Goal: Check status: Check status

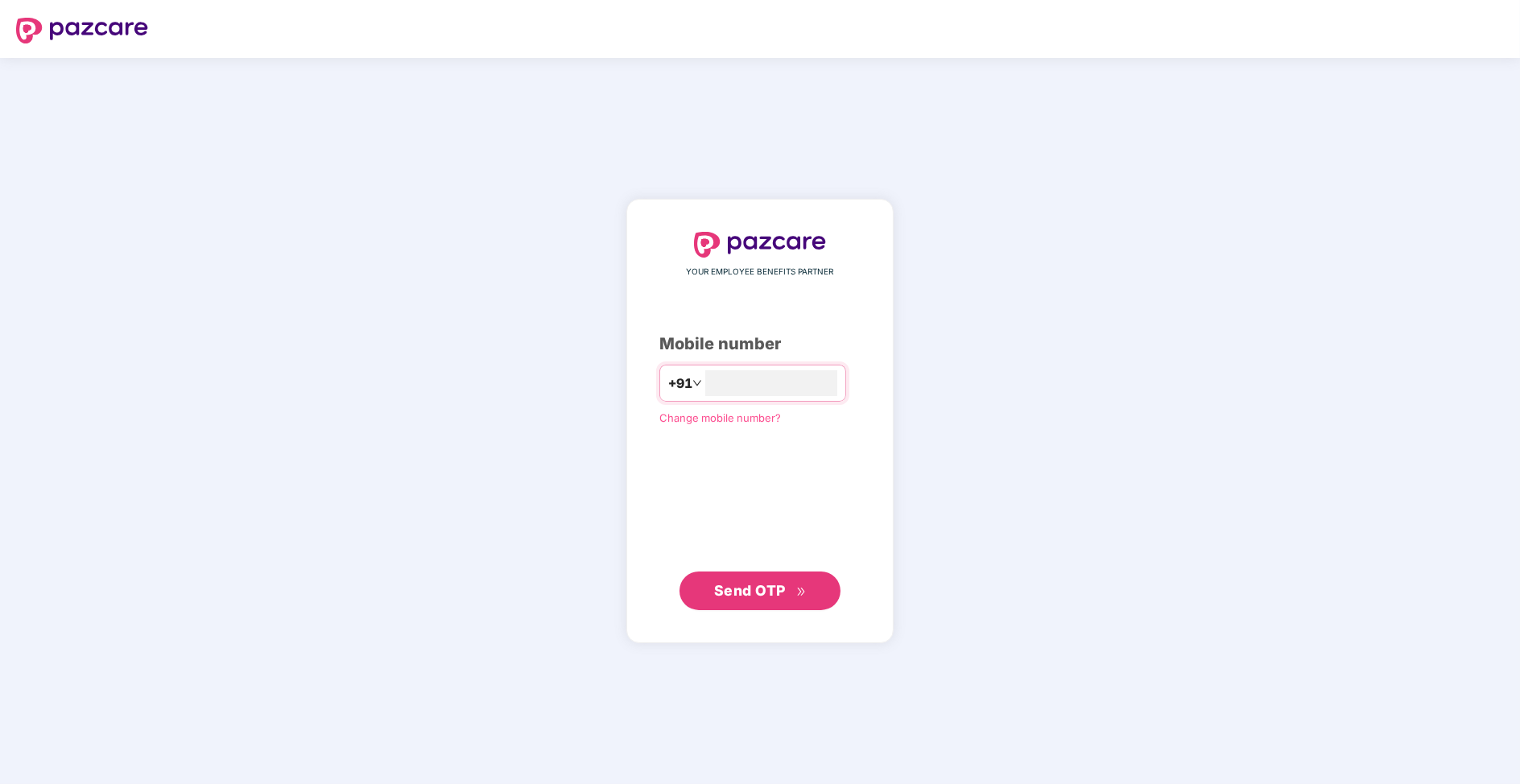
click at [936, 244] on div "YOUR EMPLOYEE BENEFITS PARTNER Mobile number +91 Change mobile number? Send OTP" at bounding box center [760, 421] width 1520 height 726
click at [794, 379] on input "number" at bounding box center [771, 382] width 132 height 26
type input "**********"
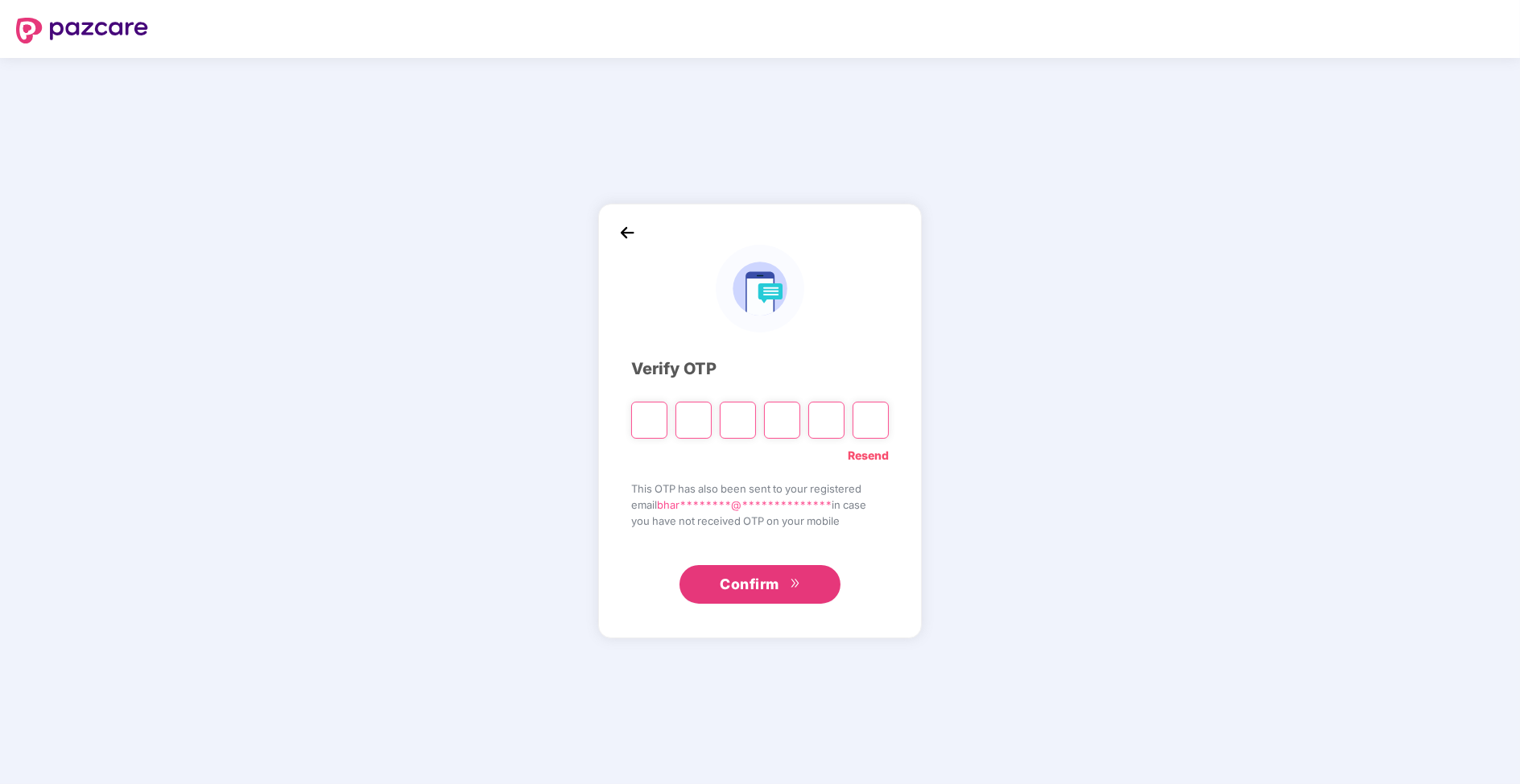
type input "*"
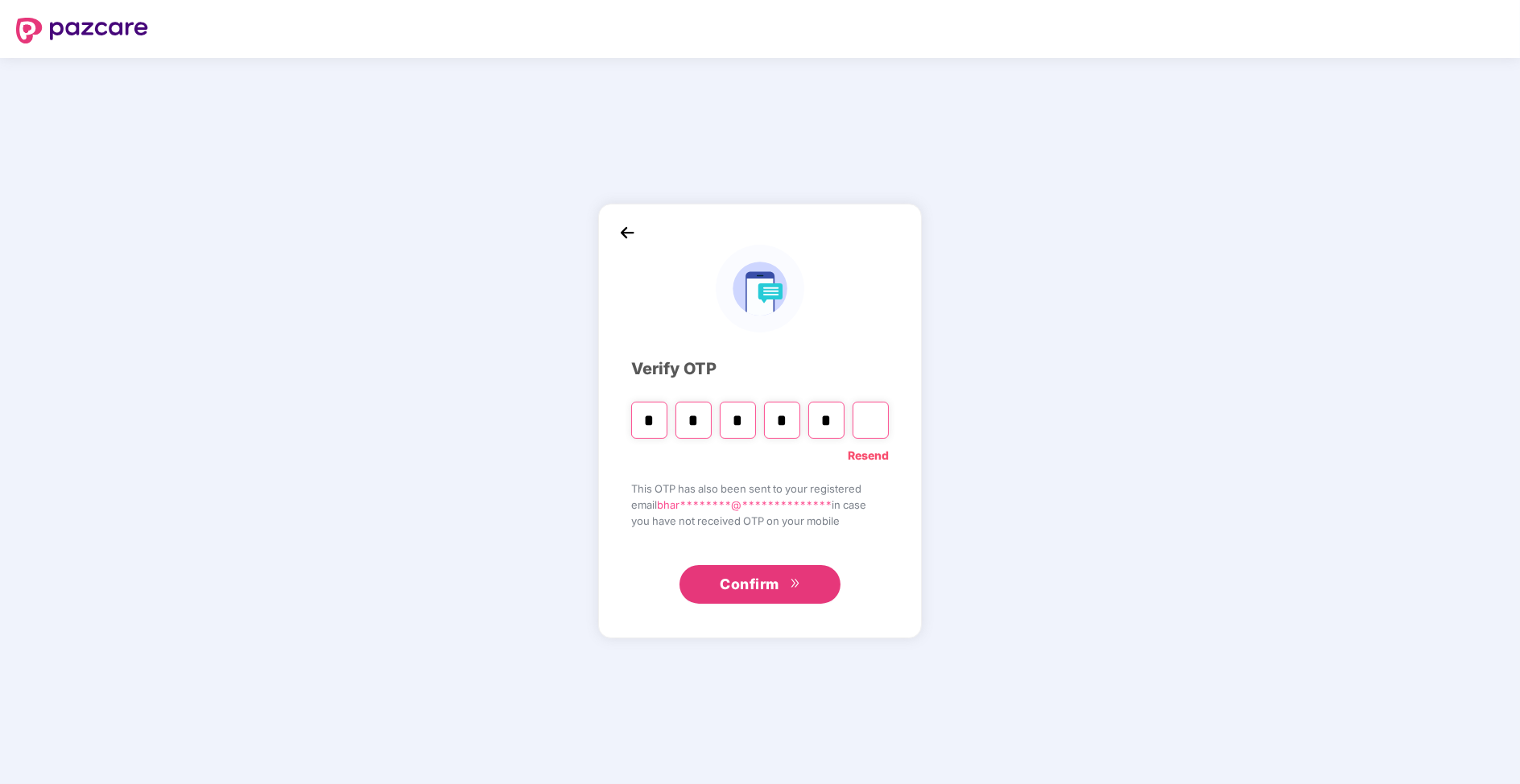
type input "*"
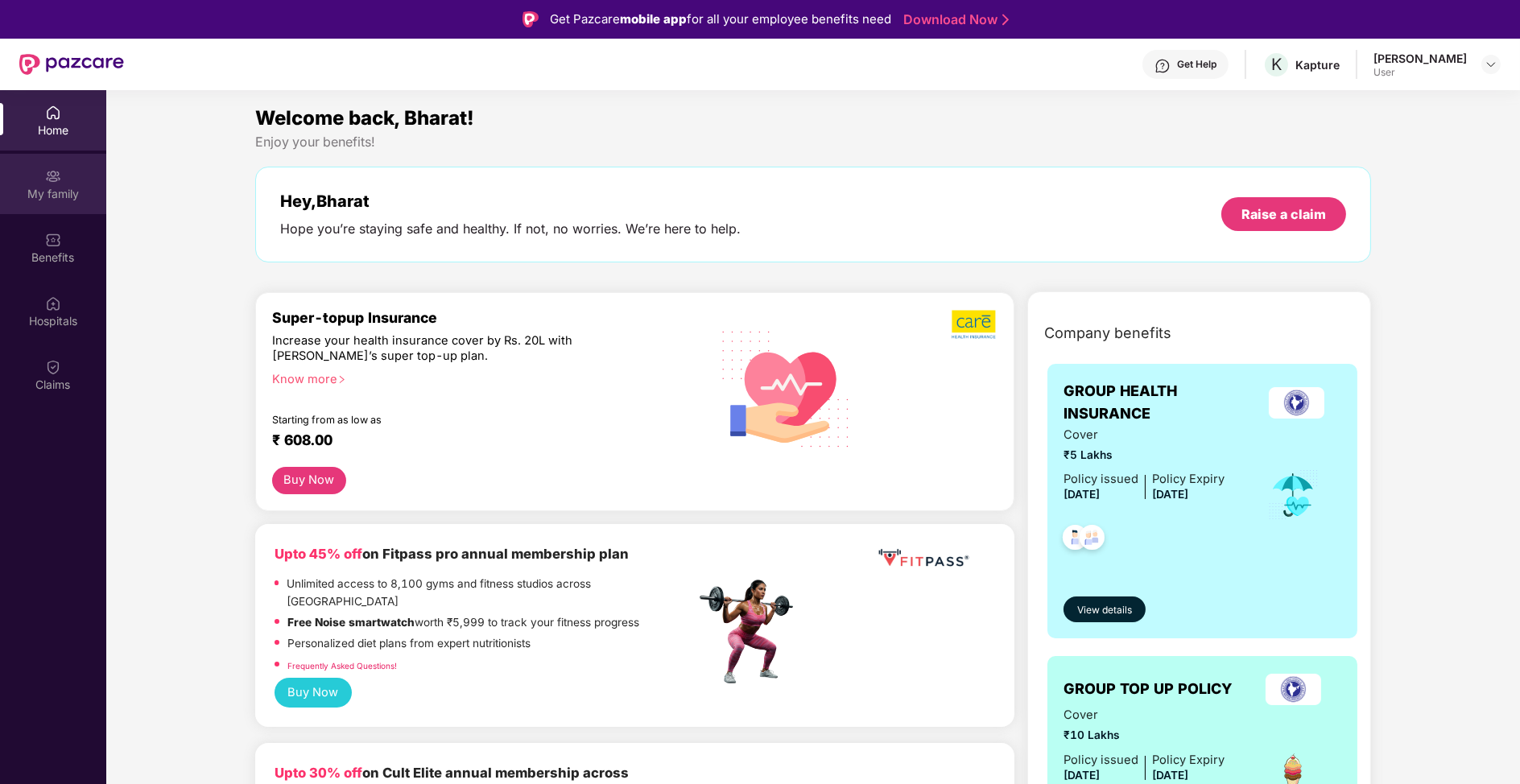
click at [63, 187] on div "My family" at bounding box center [52, 194] width 106 height 16
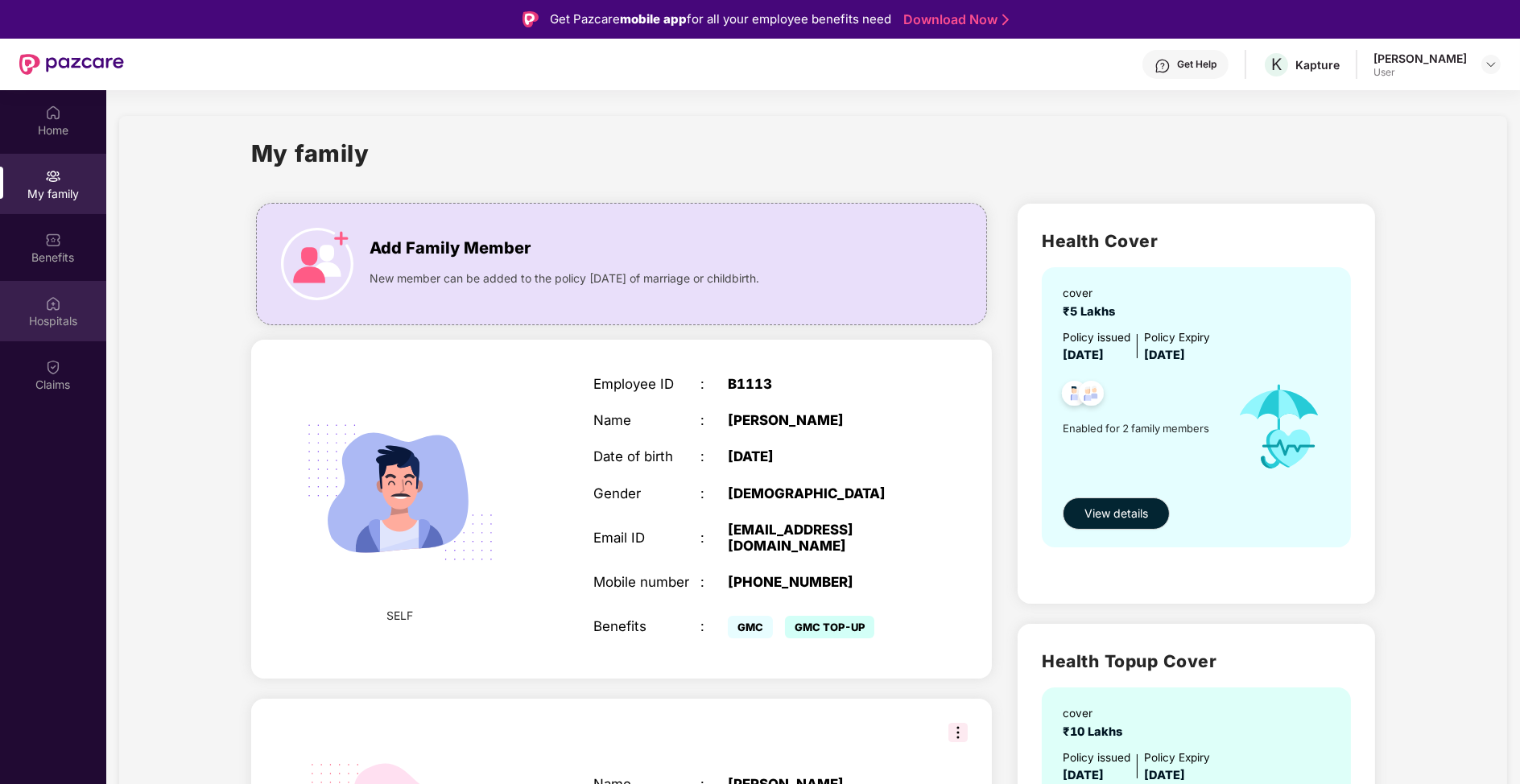
click at [66, 296] on div "Hospitals" at bounding box center [52, 310] width 106 height 60
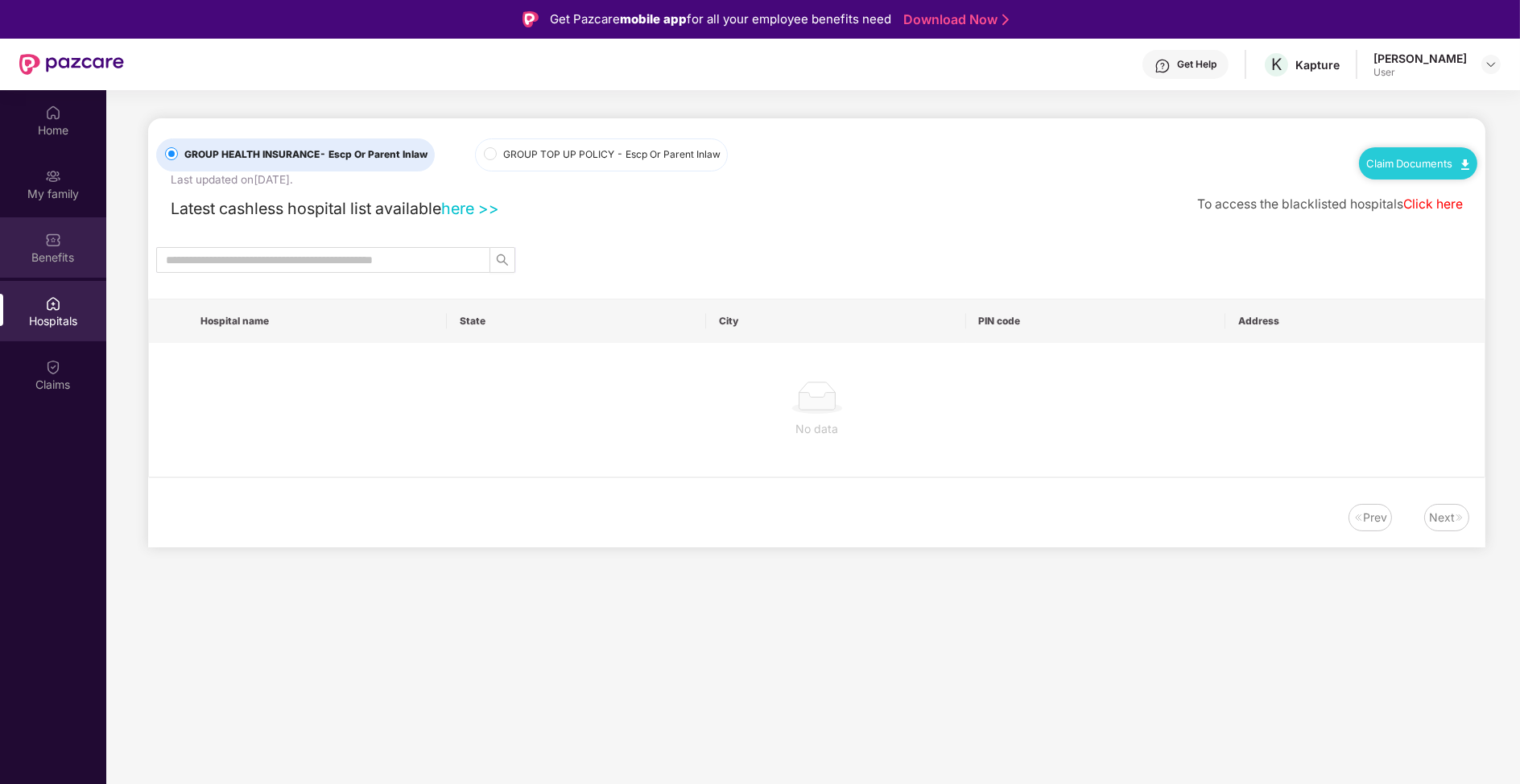
click at [70, 261] on div "Benefits" at bounding box center [52, 258] width 106 height 16
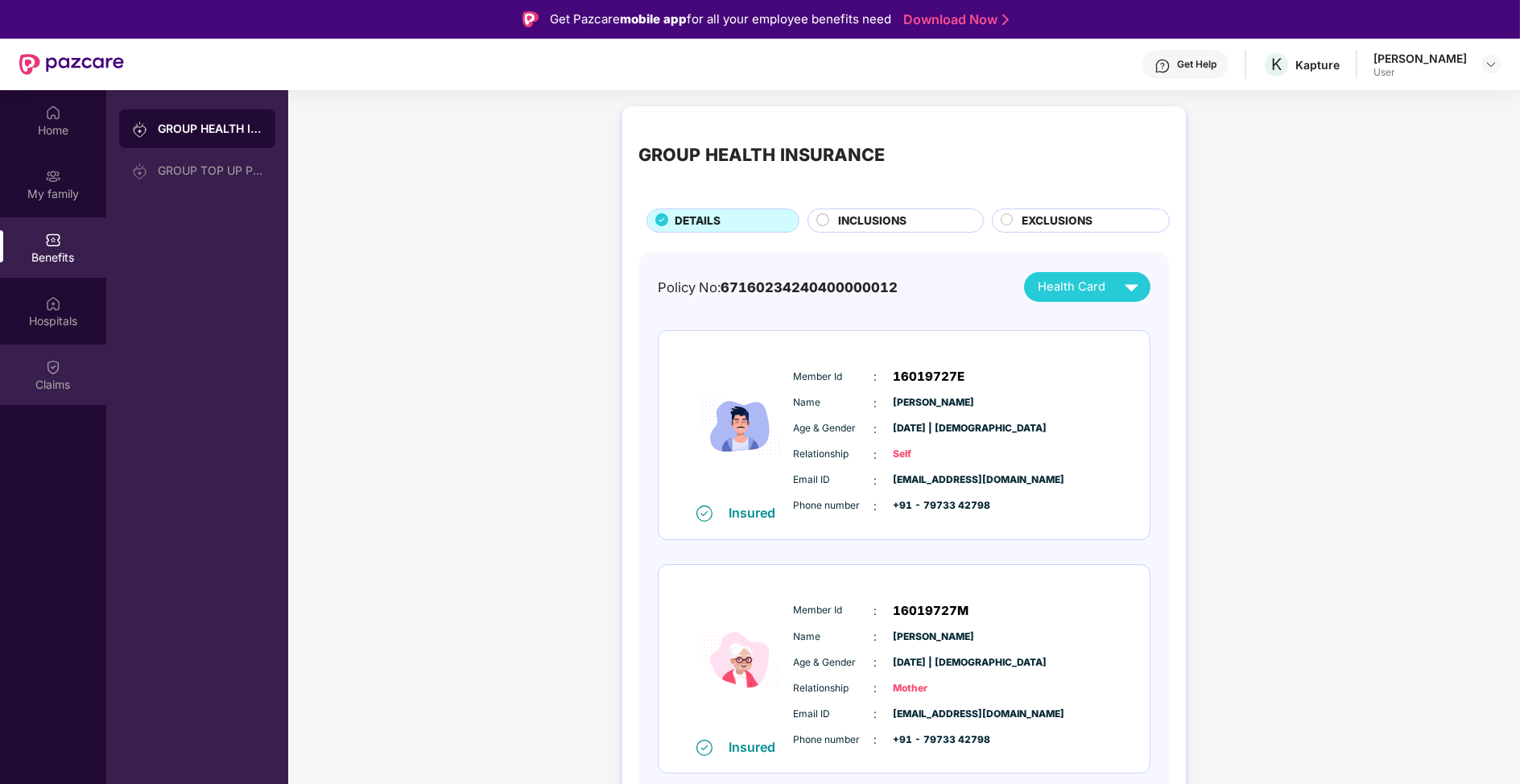
click at [52, 358] on div at bounding box center [52, 365] width 16 height 16
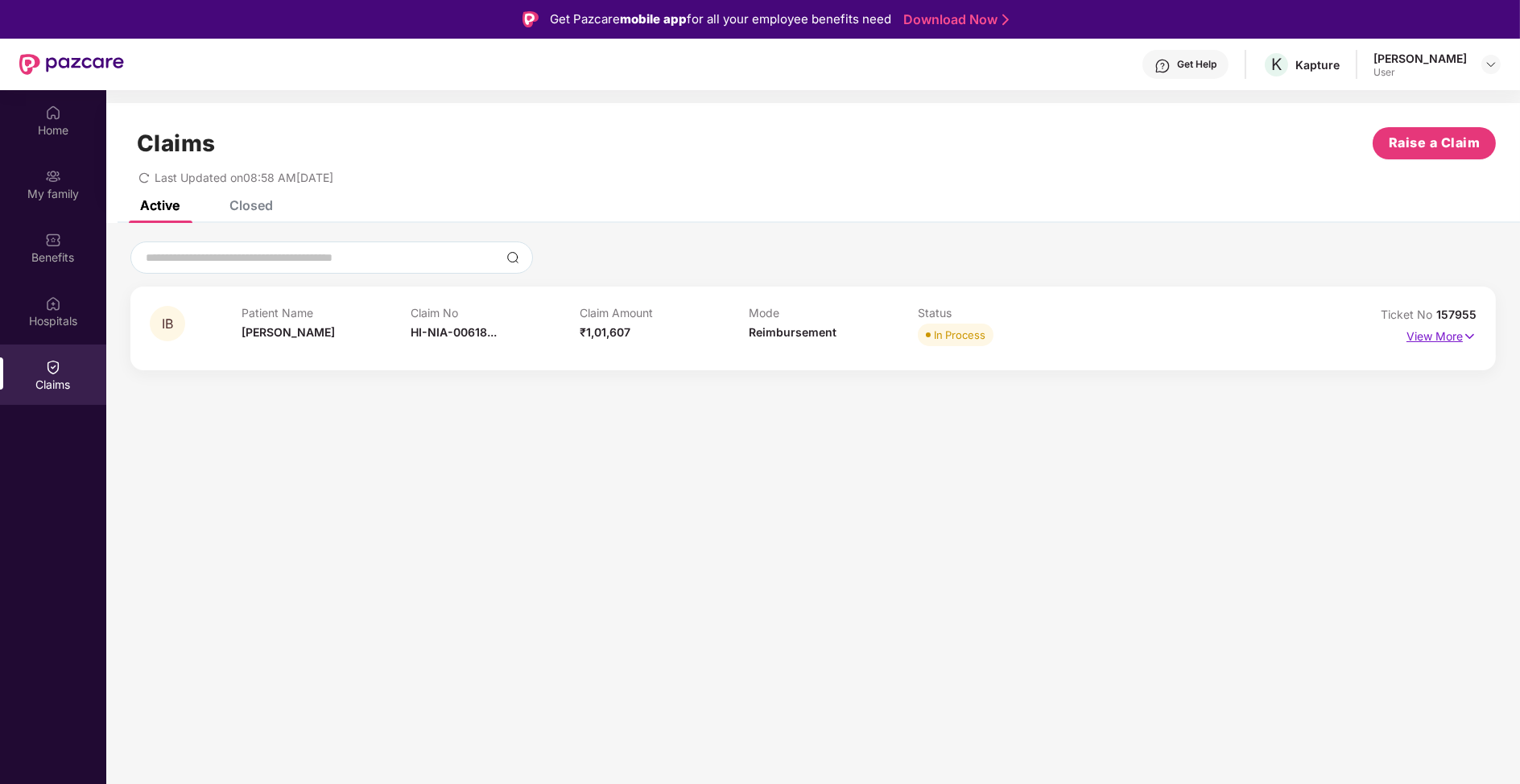
click at [1442, 337] on p "View More" at bounding box center [1441, 334] width 70 height 22
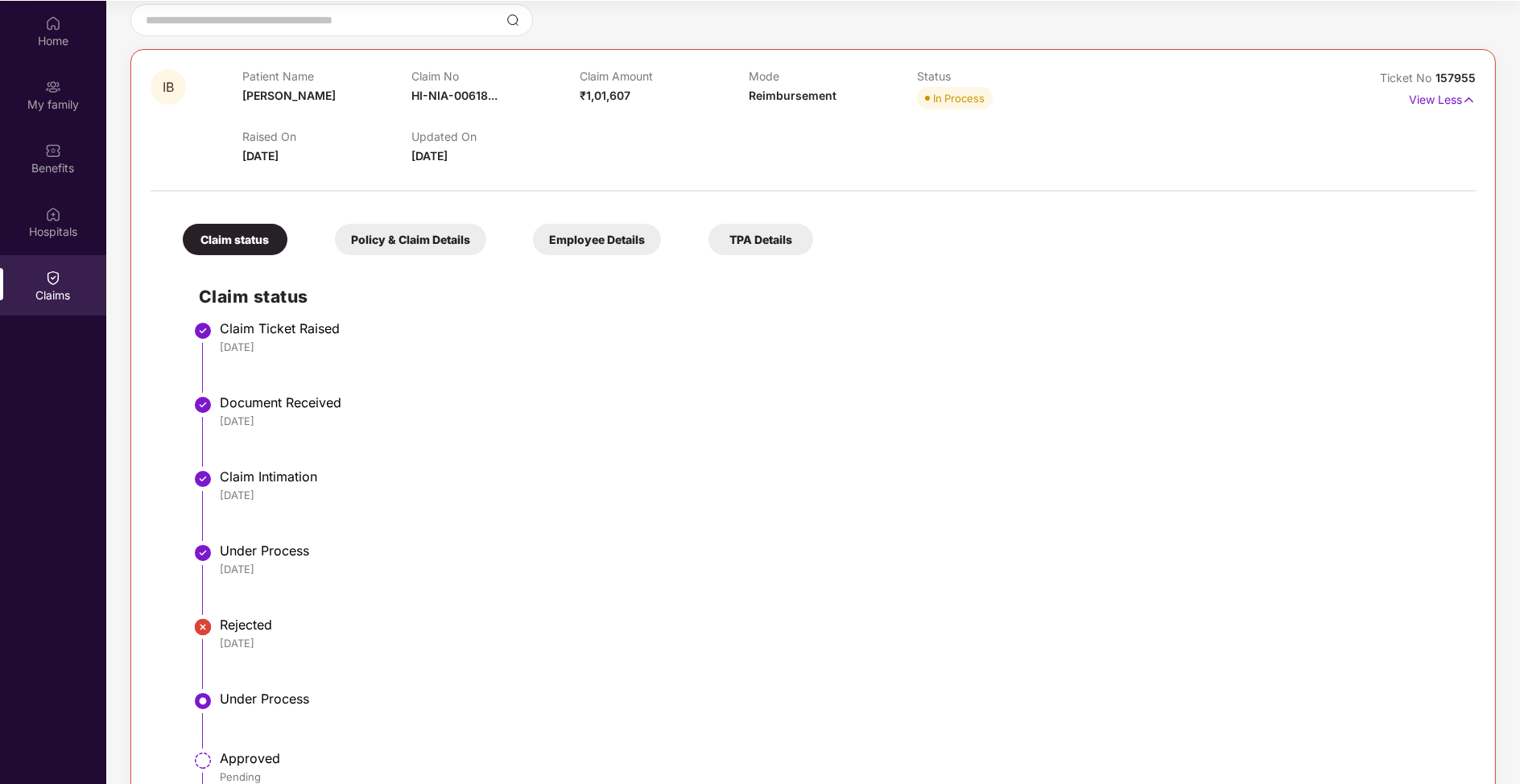
scroll to position [76, 0]
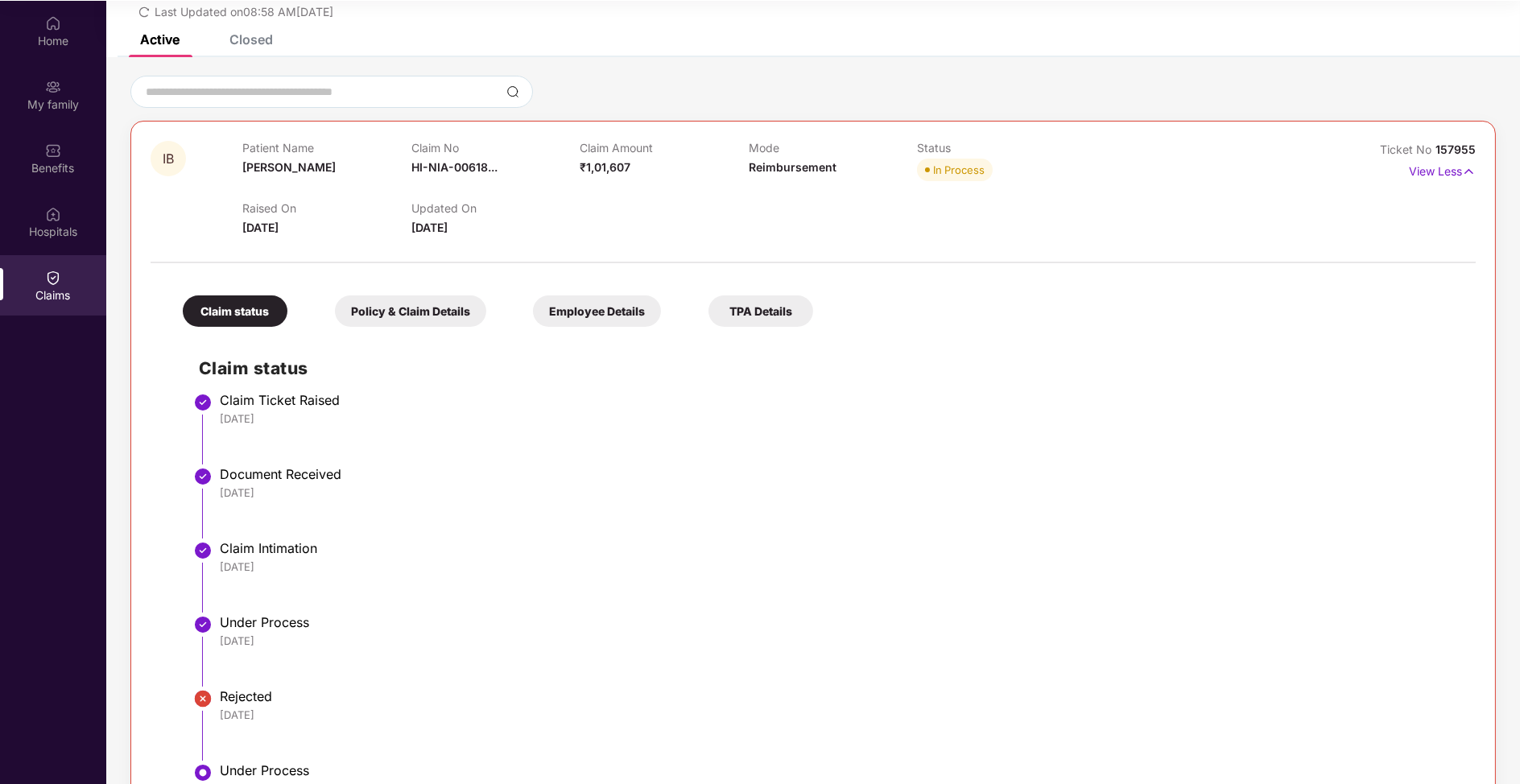
click at [458, 309] on div "Policy & Claim Details" at bounding box center [410, 311] width 152 height 31
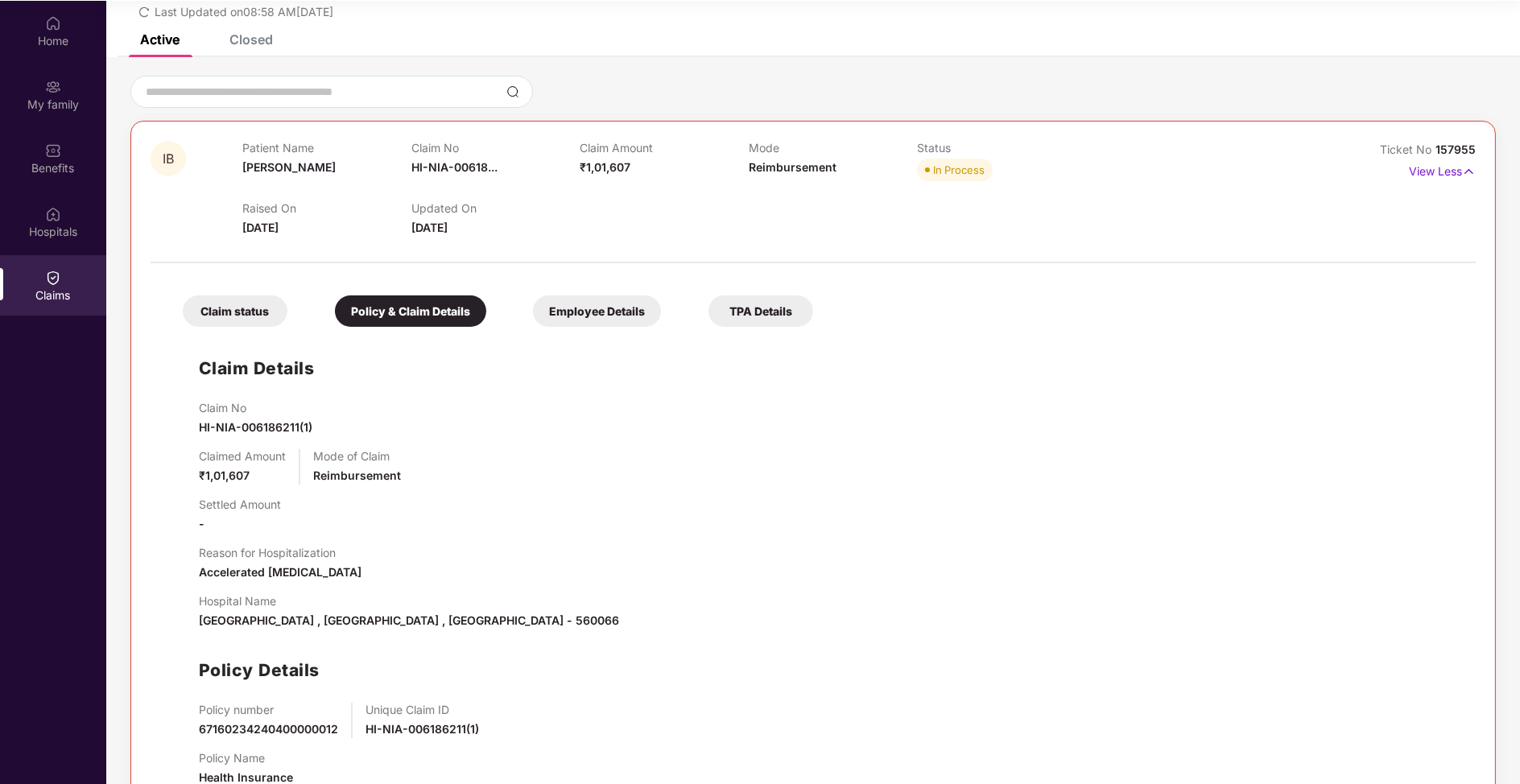
scroll to position [126, 0]
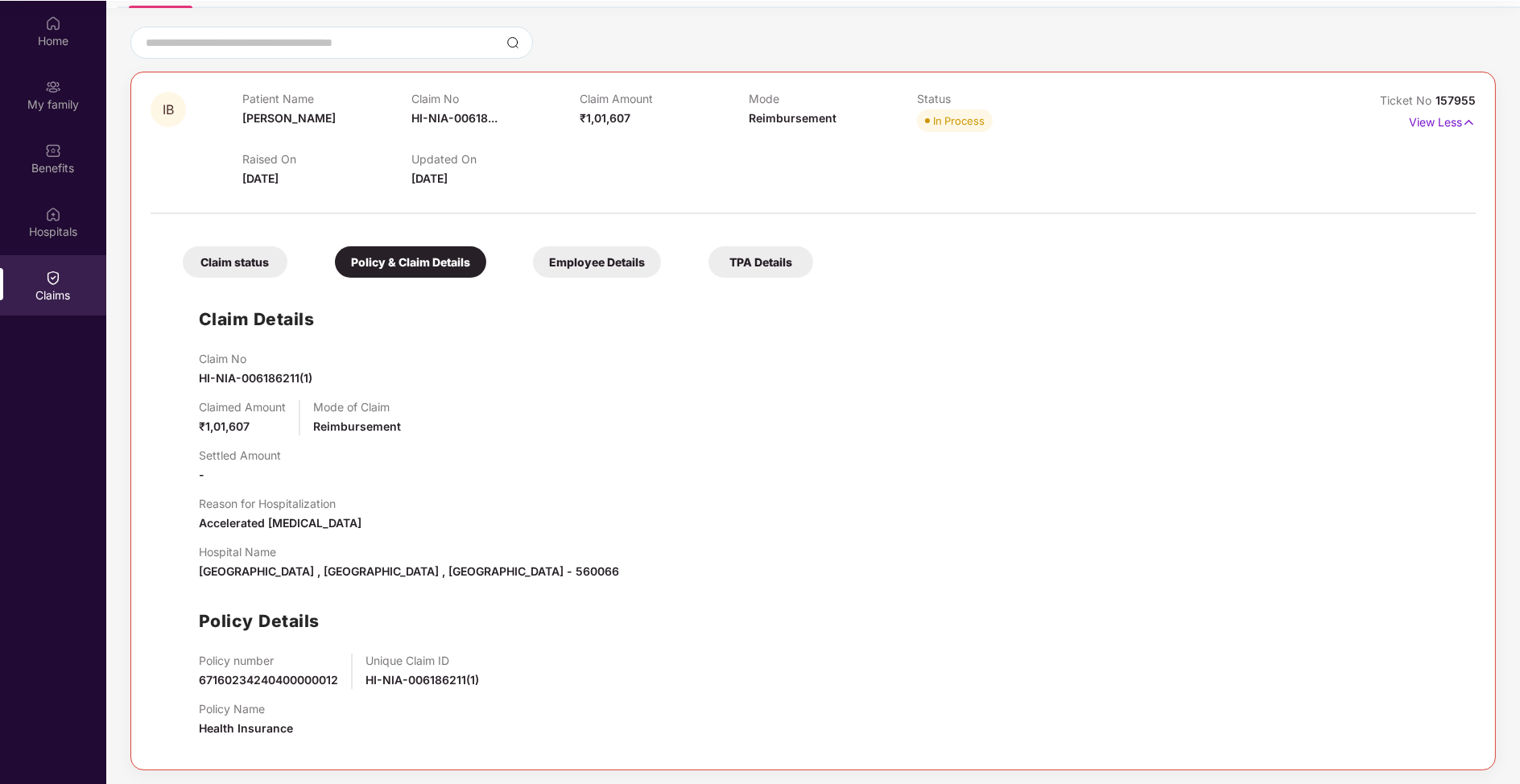
click at [541, 246] on div "Employee Details" at bounding box center [597, 261] width 128 height 31
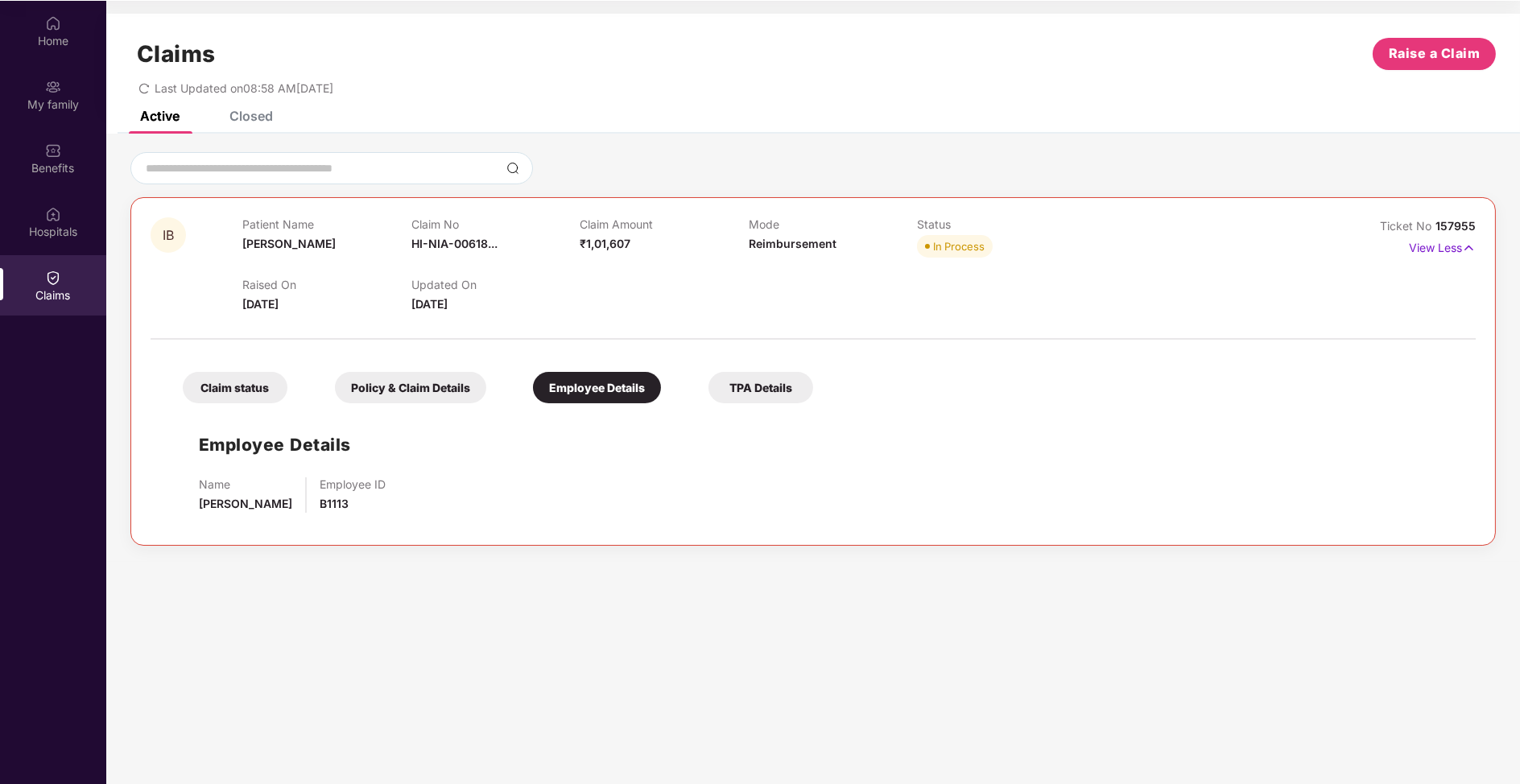
scroll to position [0, 0]
click at [573, 387] on div "Employee Details" at bounding box center [597, 387] width 128 height 31
click at [761, 381] on div "TPA Details" at bounding box center [760, 387] width 105 height 31
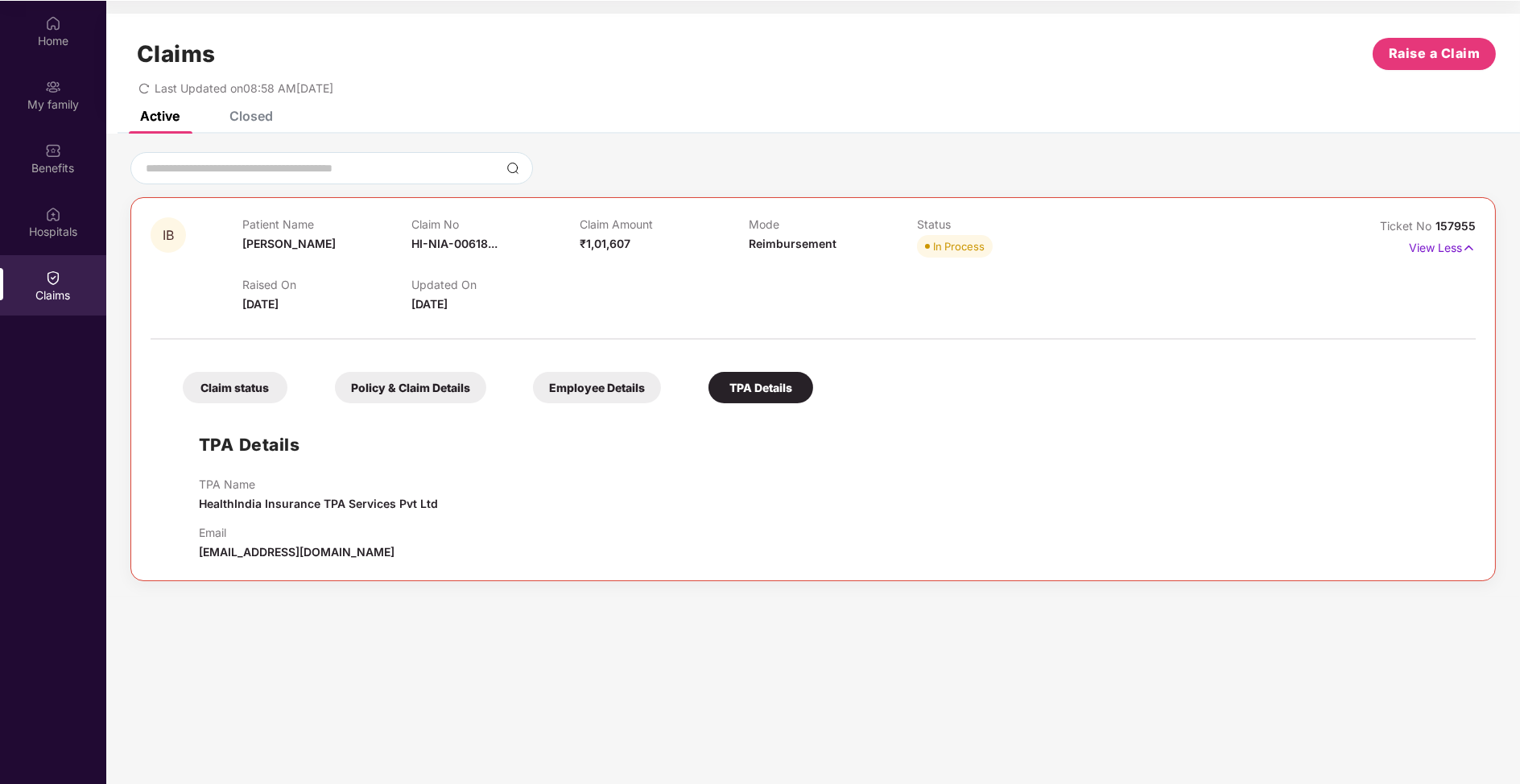
click at [260, 388] on div "Claim status" at bounding box center [236, 387] width 105 height 31
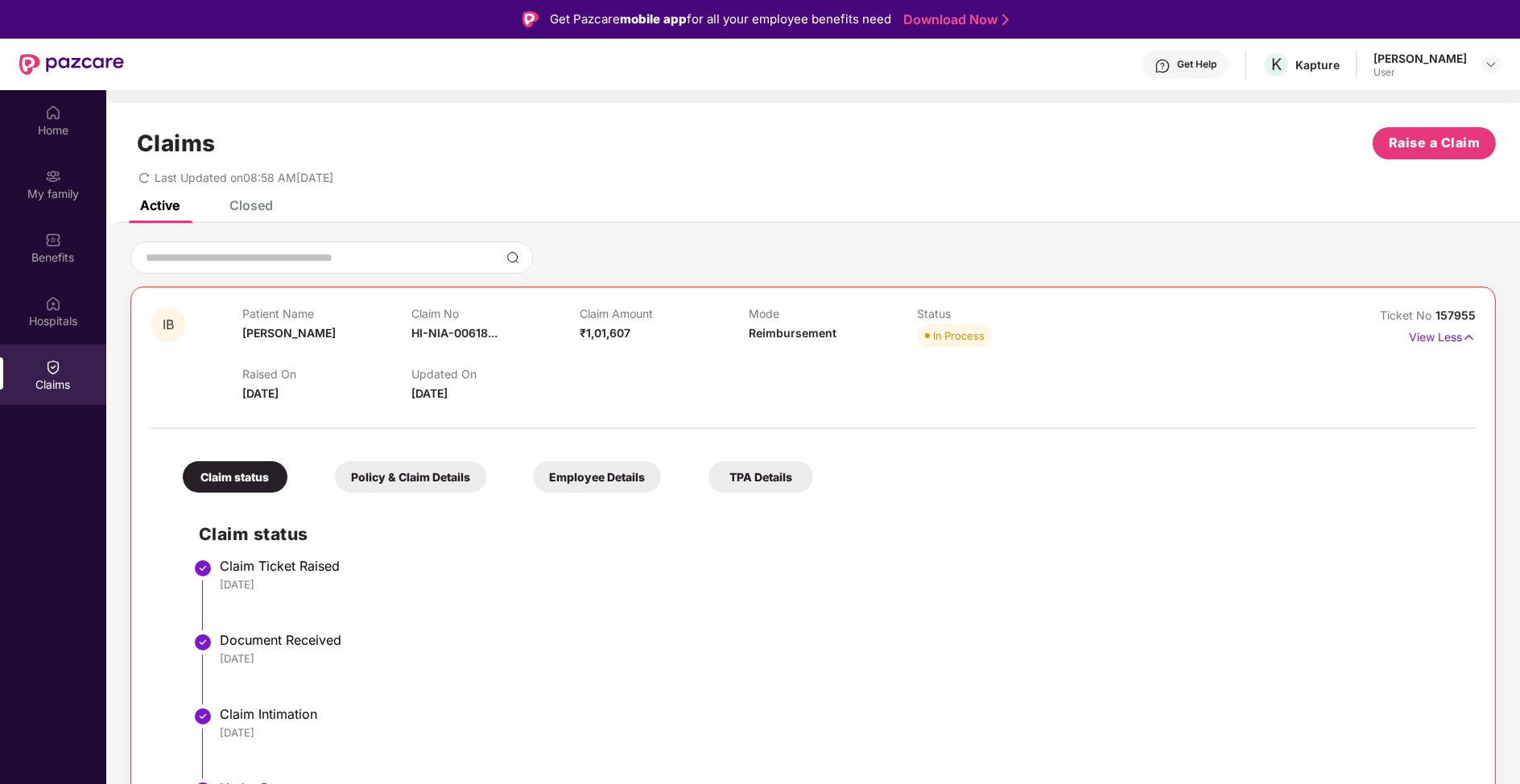
click at [257, 217] on div "Closed" at bounding box center [239, 205] width 68 height 35
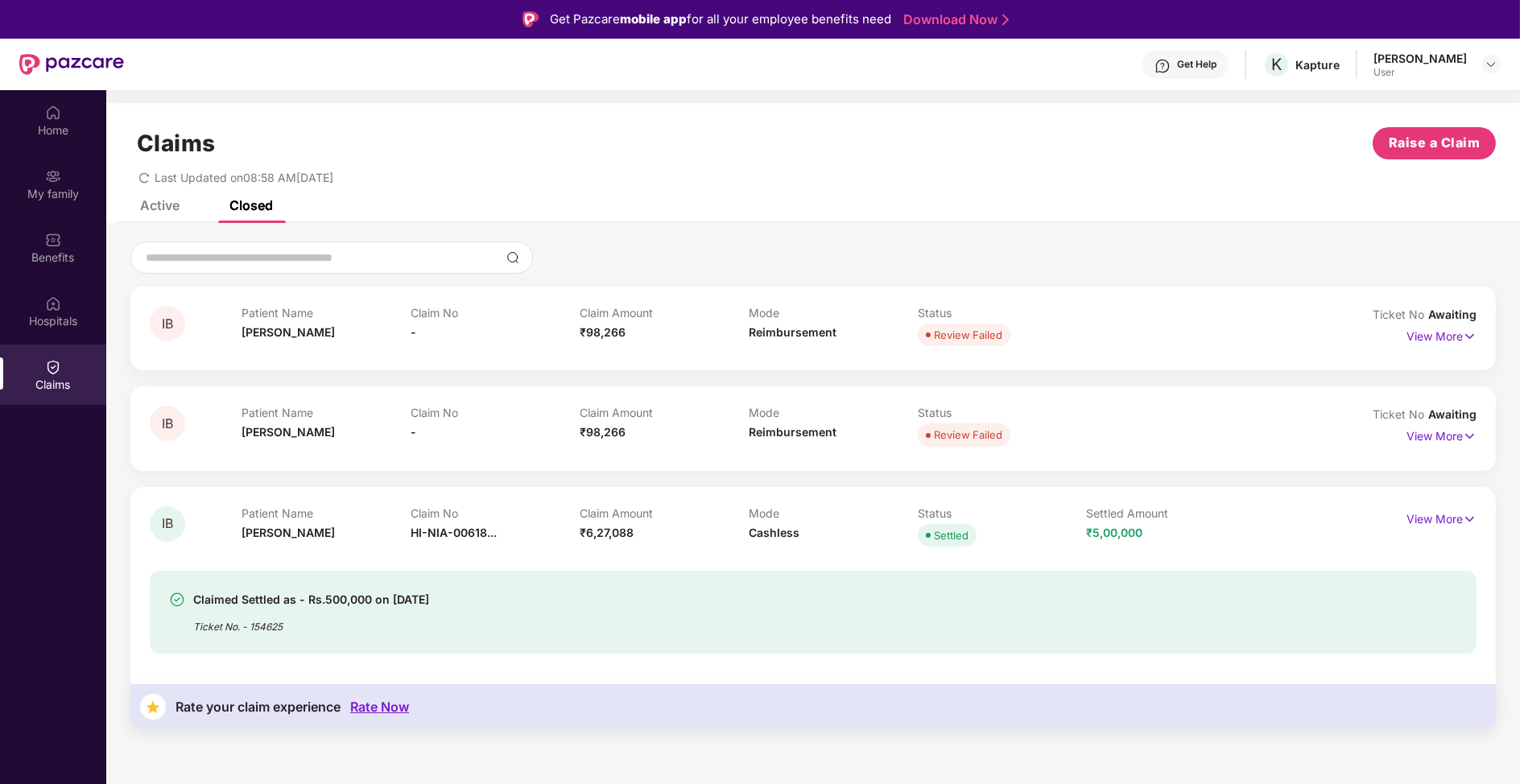
click at [167, 212] on div "Active" at bounding box center [159, 205] width 39 height 16
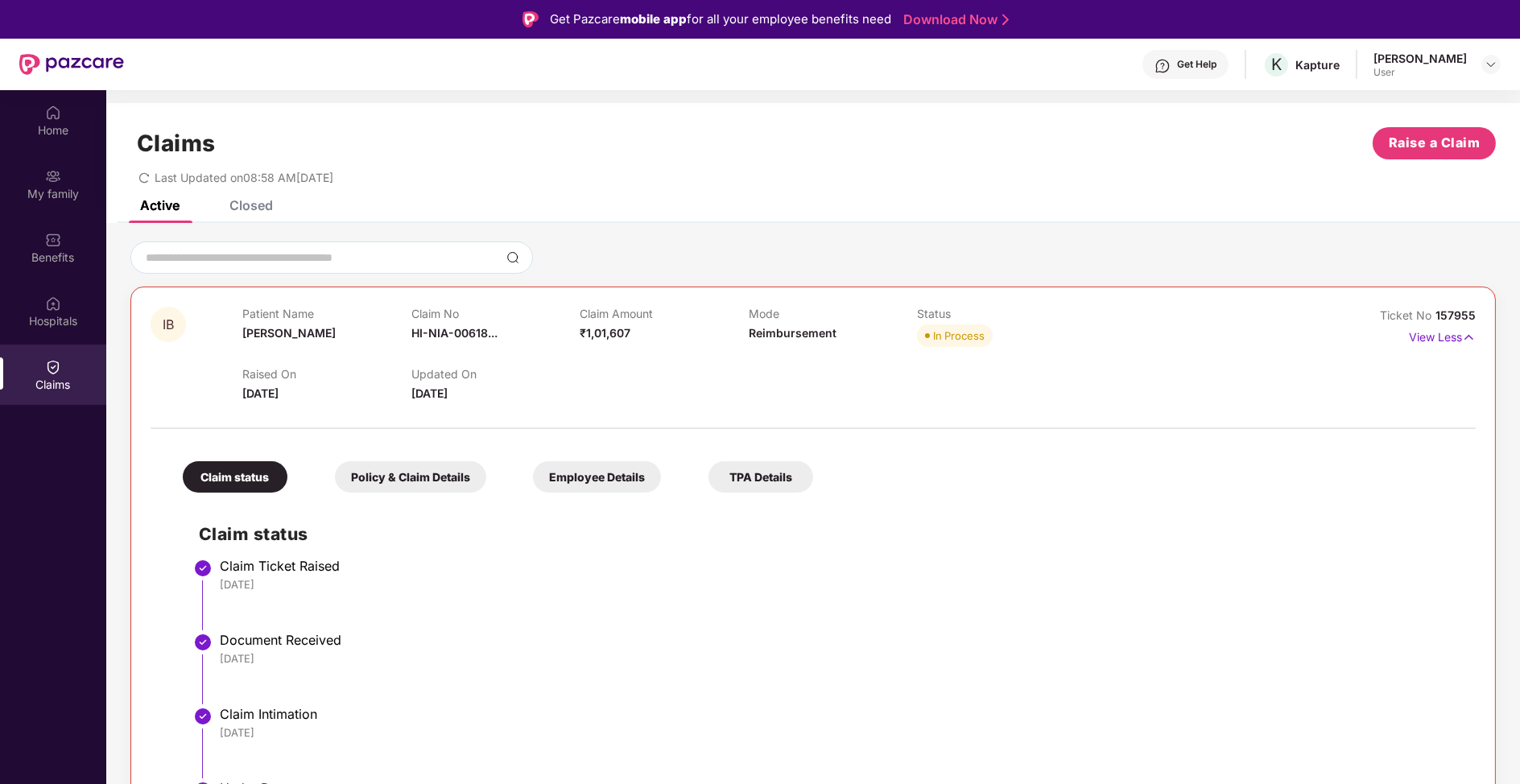
click at [427, 381] on div "Updated On [DATE]" at bounding box center [495, 384] width 169 height 35
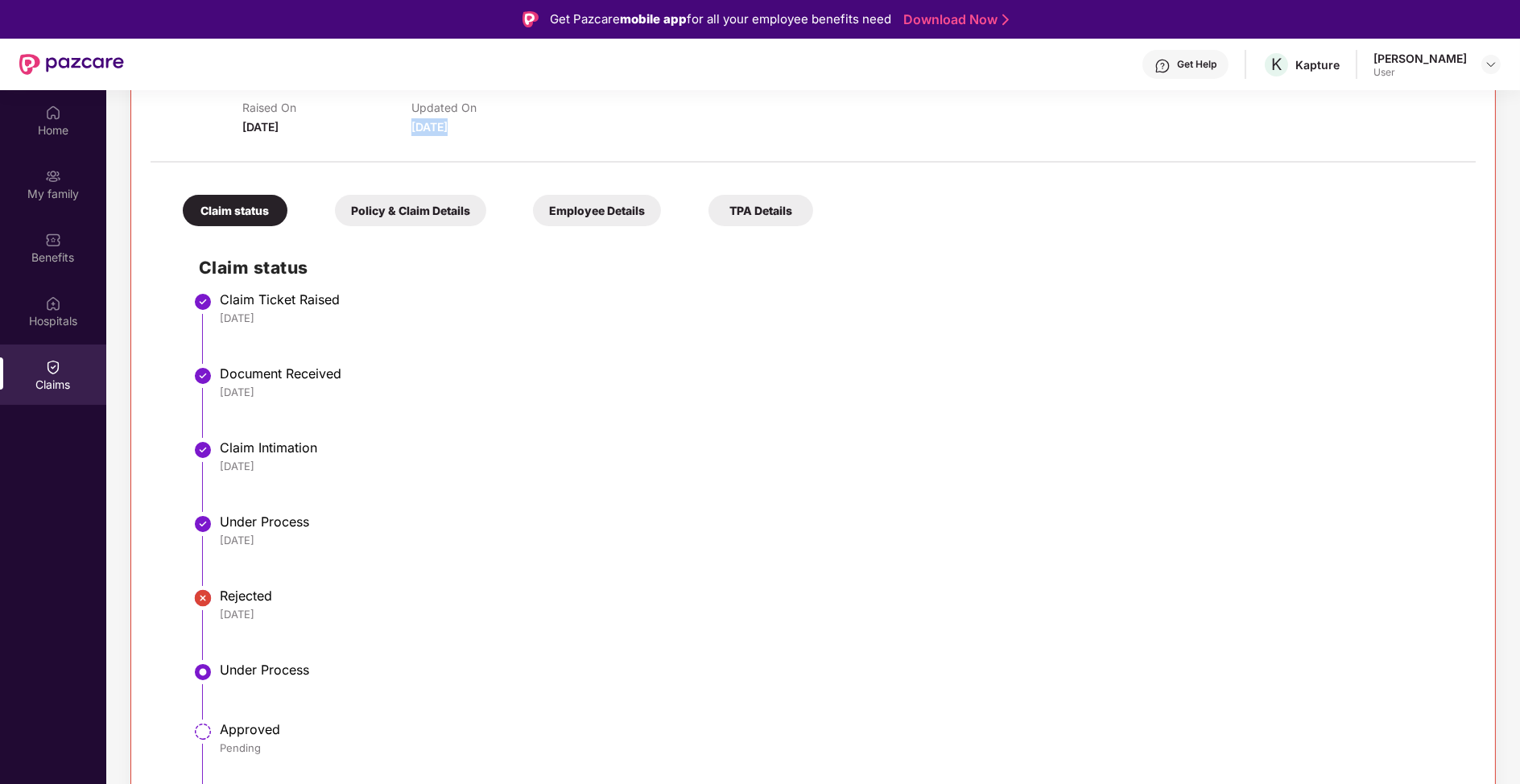
scroll to position [90, 0]
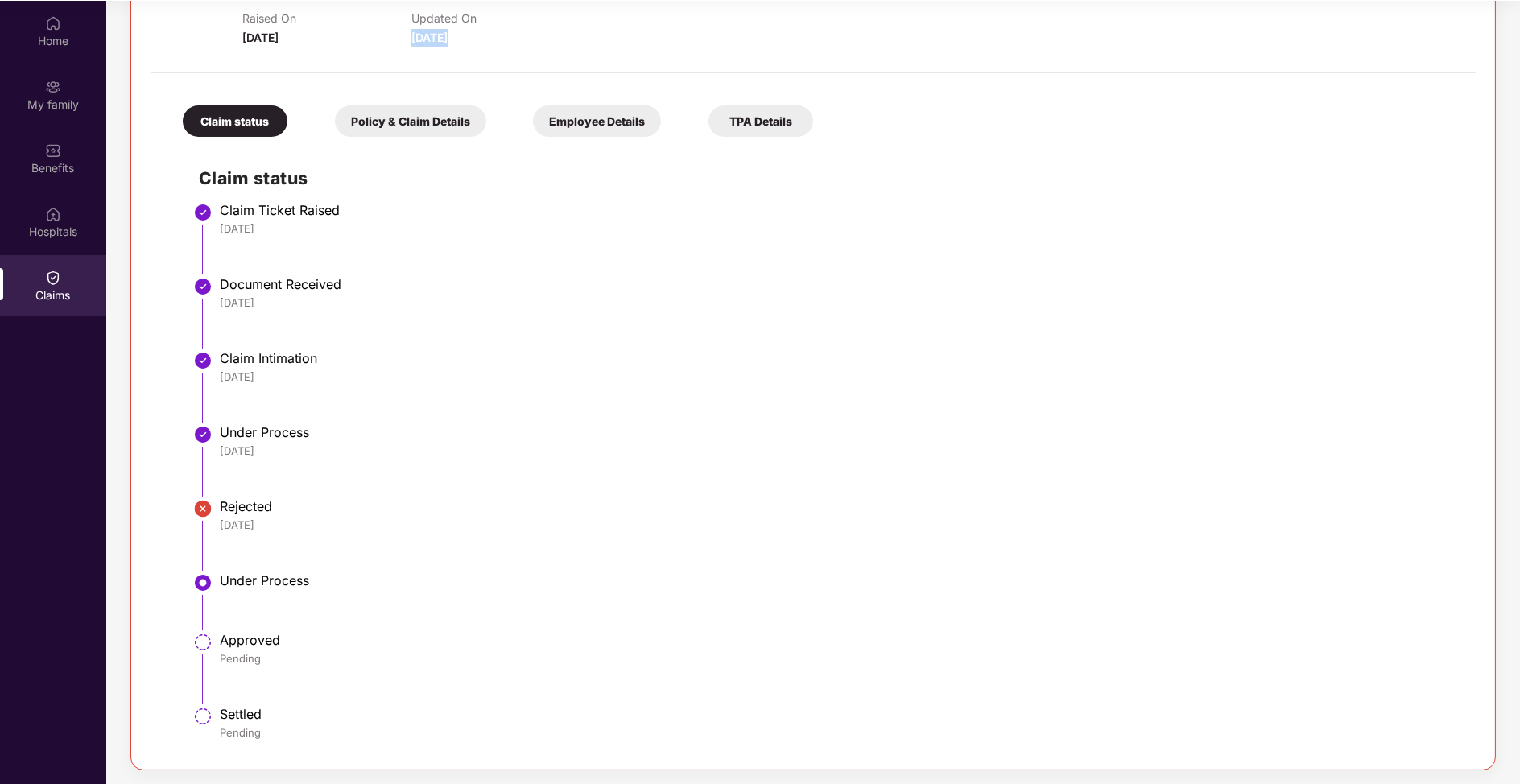
click at [260, 655] on div "Pending" at bounding box center [839, 658] width 1239 height 14
click at [260, 651] on div "Pending" at bounding box center [839, 658] width 1239 height 14
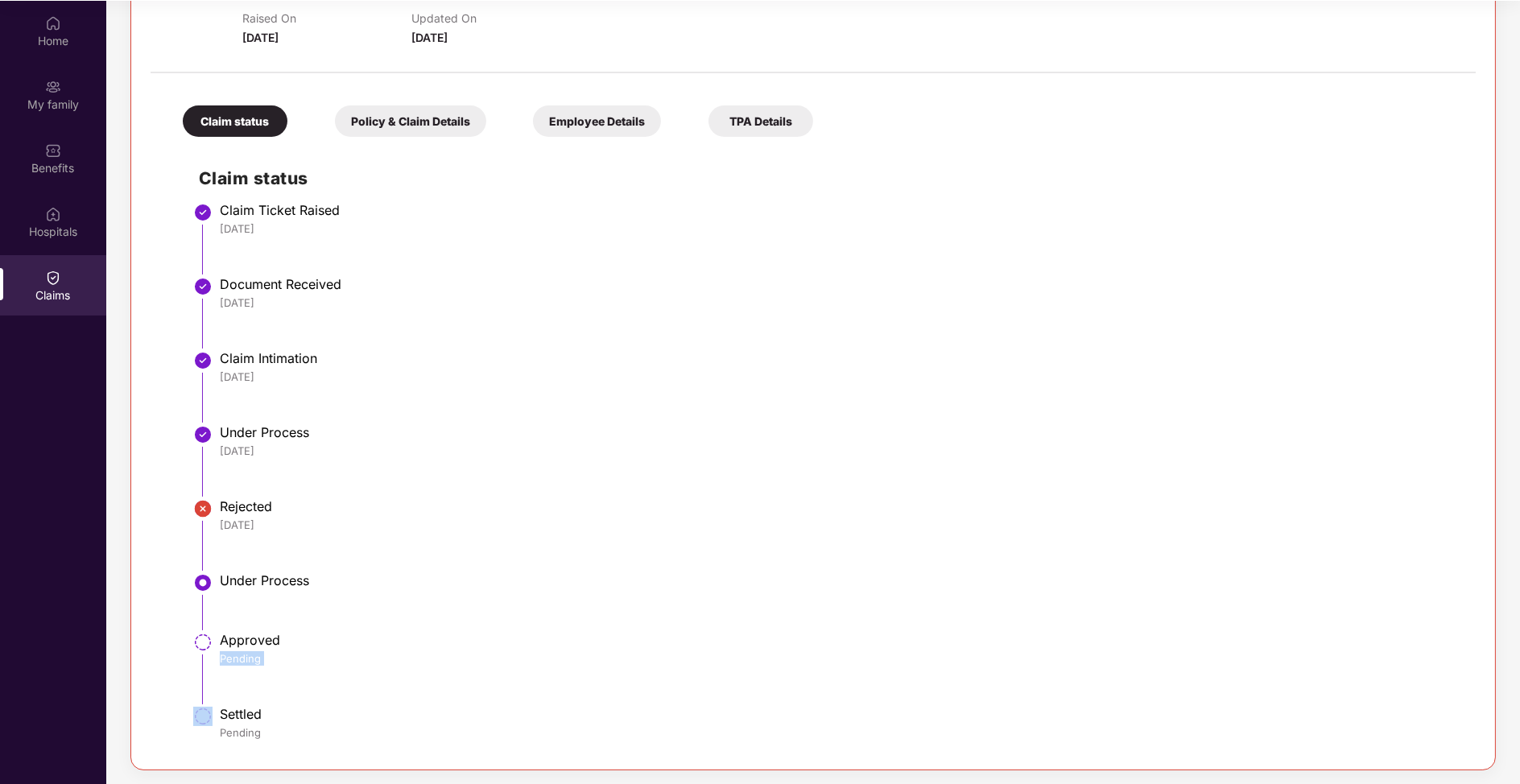
click at [259, 652] on div "Pending" at bounding box center [839, 658] width 1239 height 14
click at [67, 49] on div "Home" at bounding box center [52, 31] width 106 height 60
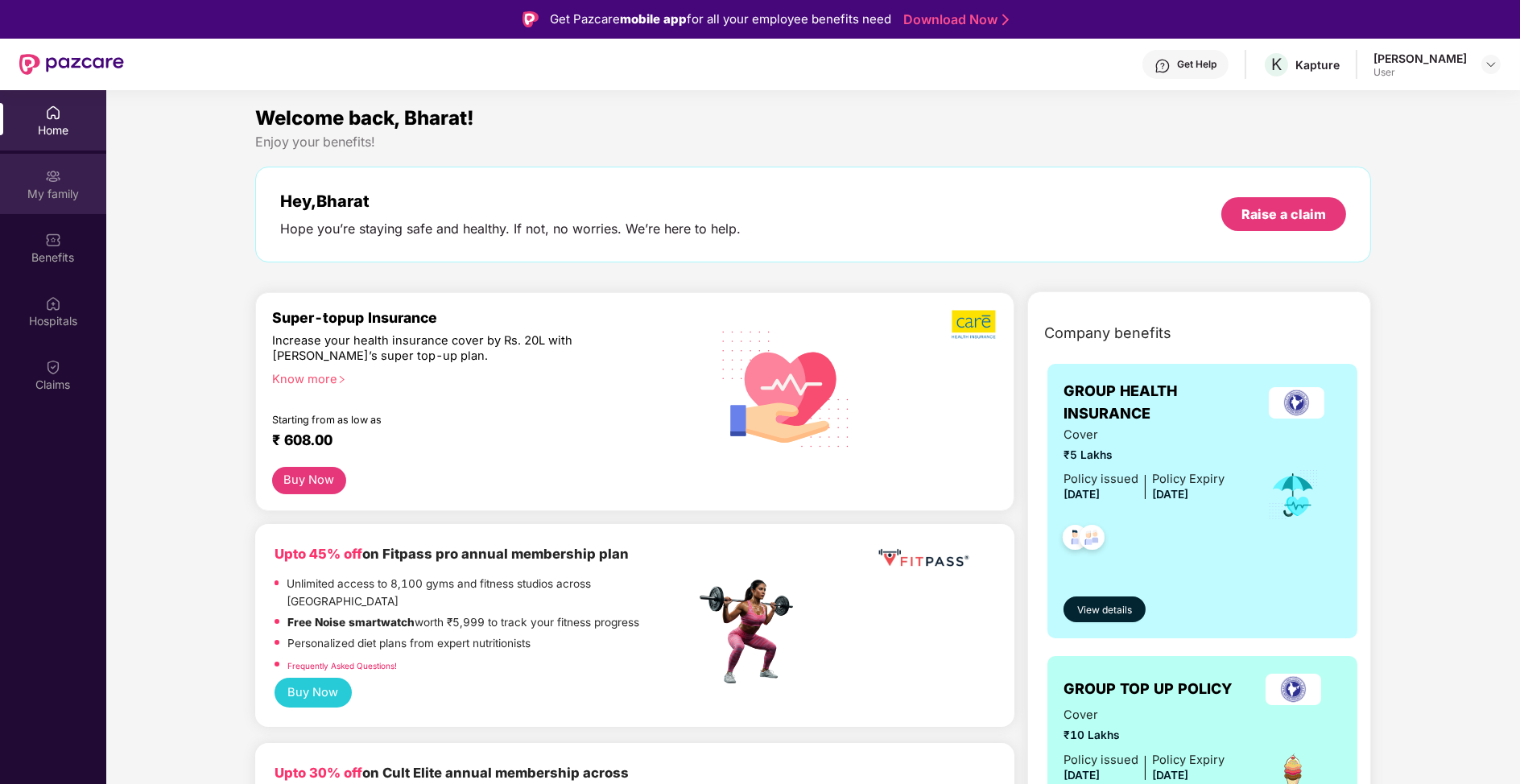
click at [91, 164] on div "My family" at bounding box center [52, 183] width 106 height 60
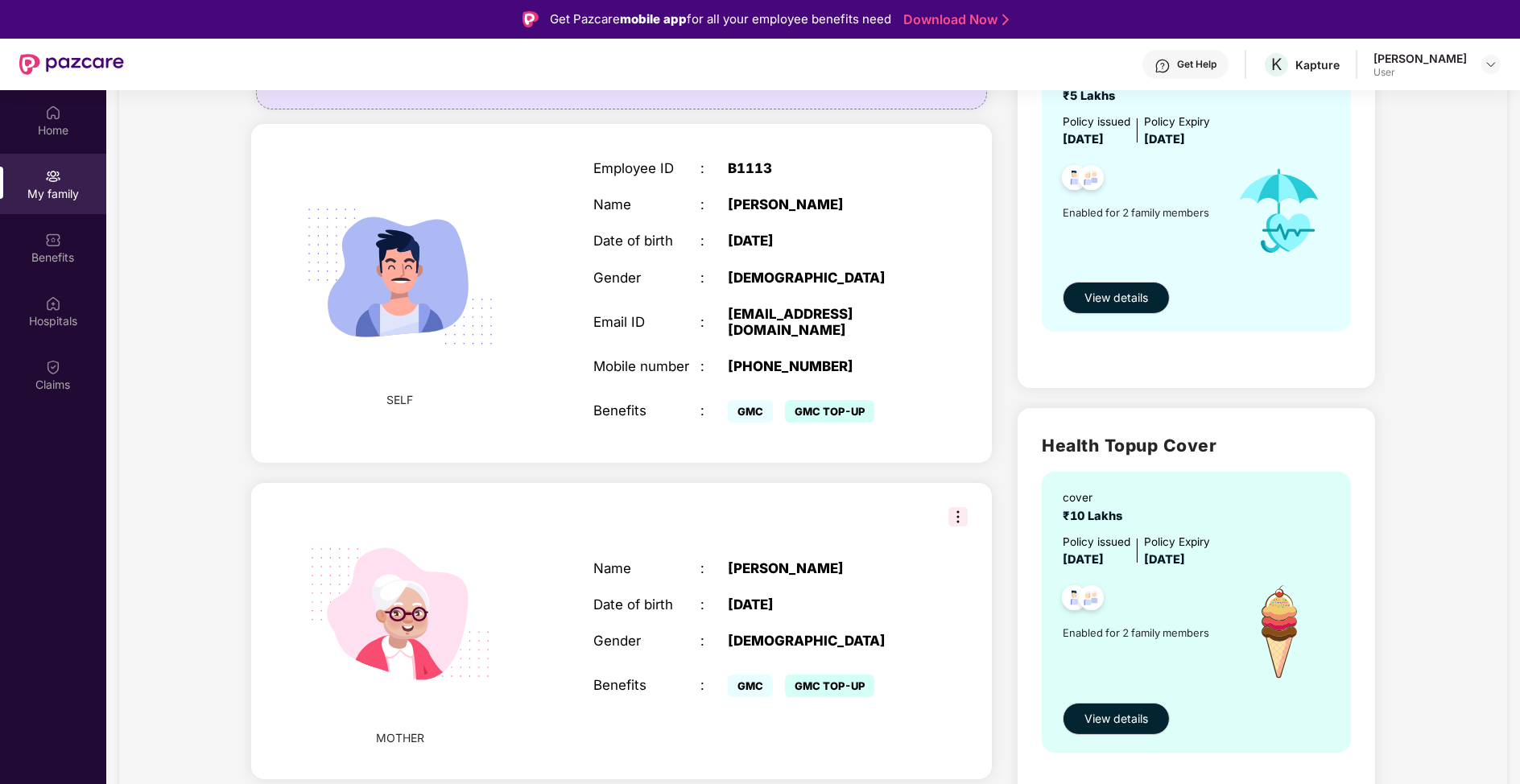
scroll to position [90, 0]
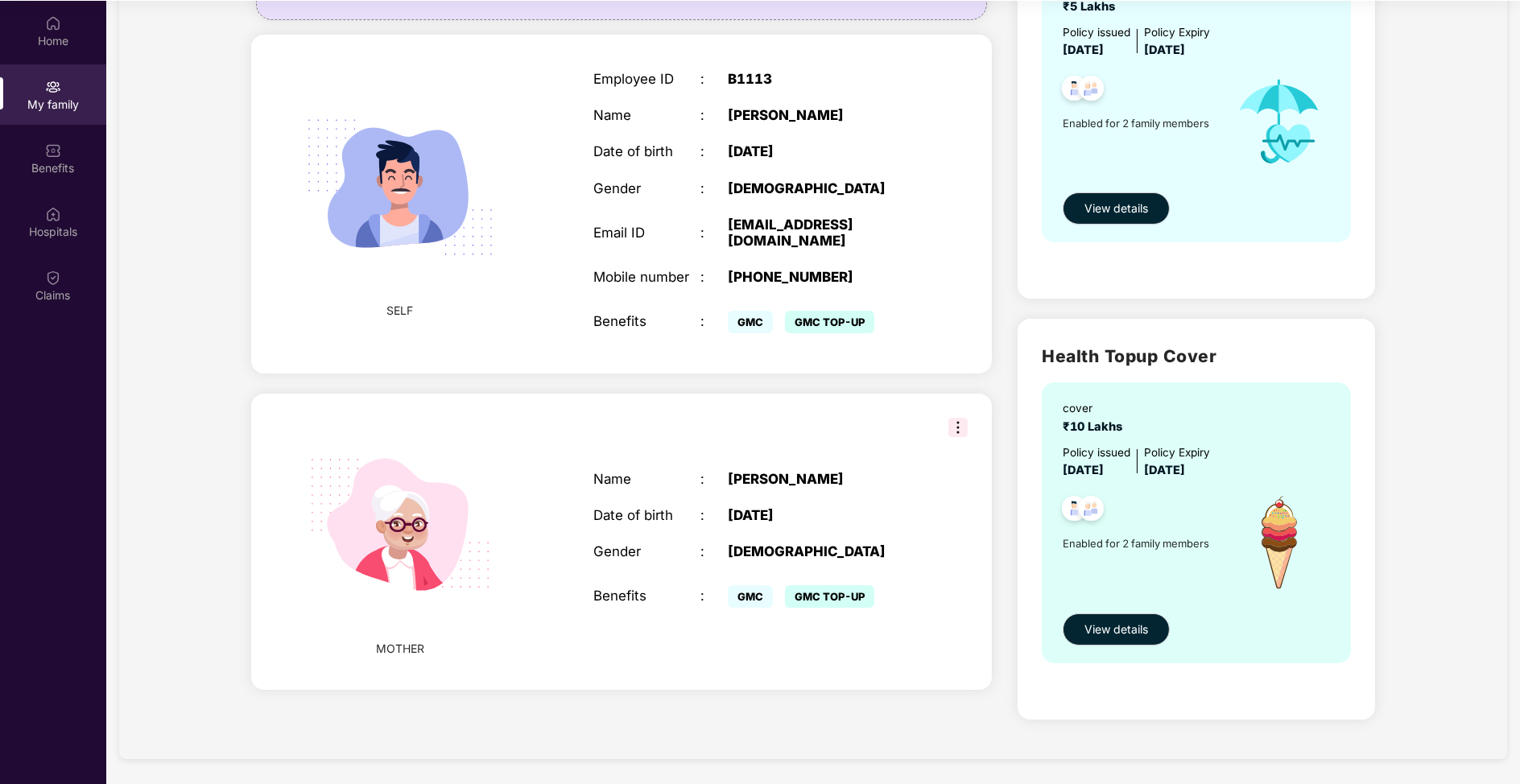
click at [114, 153] on section "My family Add Family Member New member can be added to the policy [DATE] of mar…" at bounding box center [812, 285] width 1413 height 1000
click at [64, 147] on div "Benefits" at bounding box center [52, 157] width 106 height 60
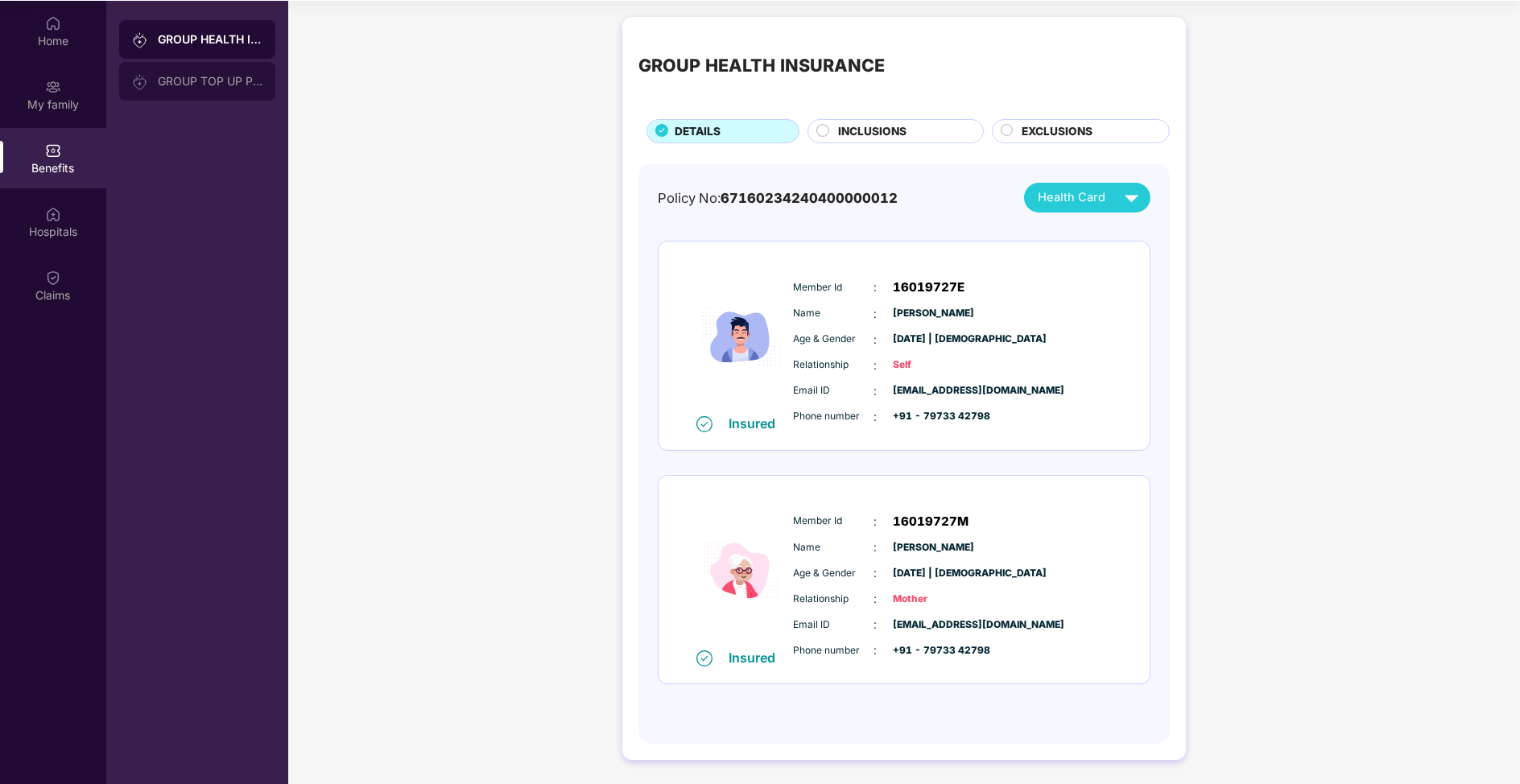
click at [196, 74] on div "GROUP TOP UP POLICY" at bounding box center [210, 80] width 105 height 12
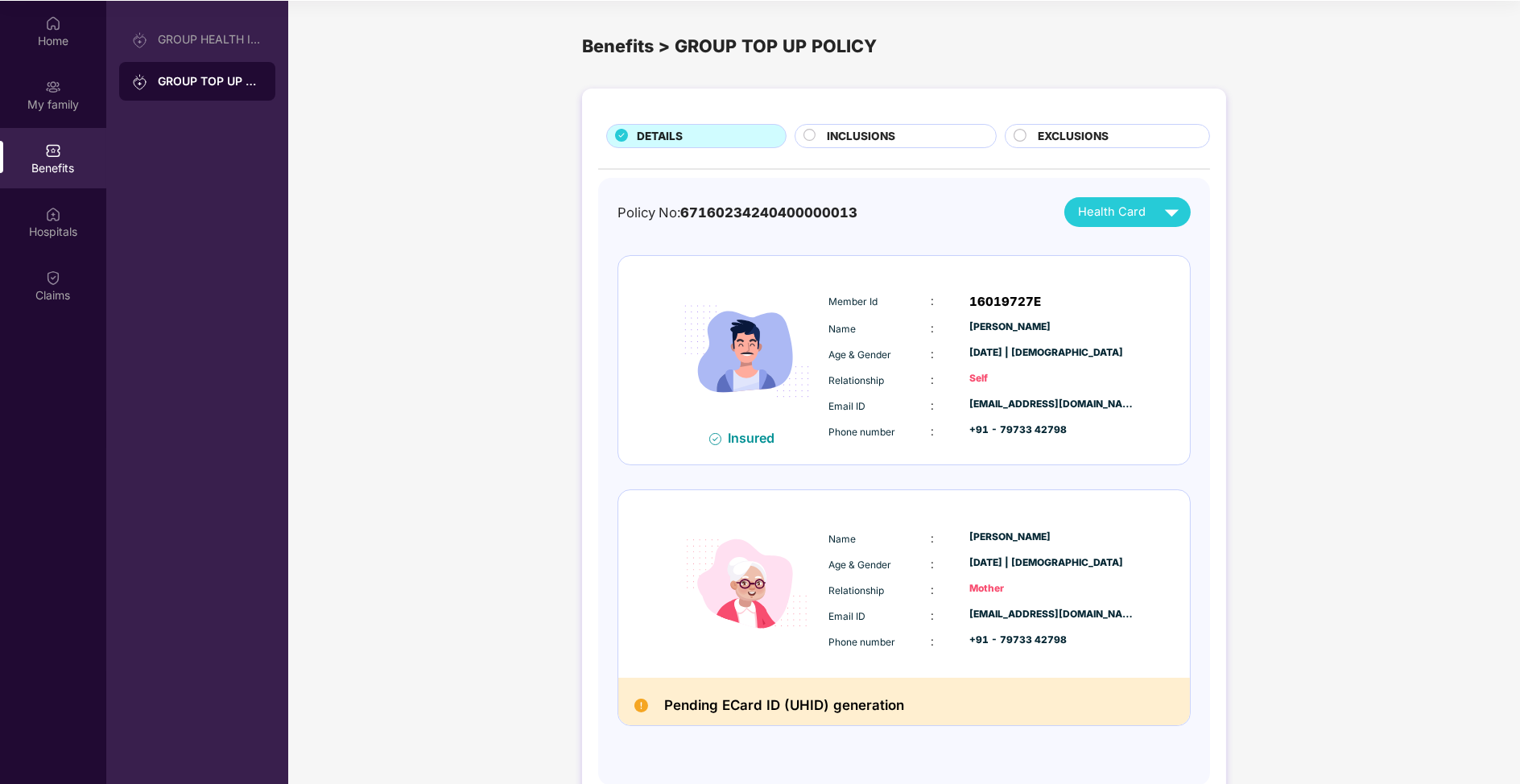
scroll to position [38, 0]
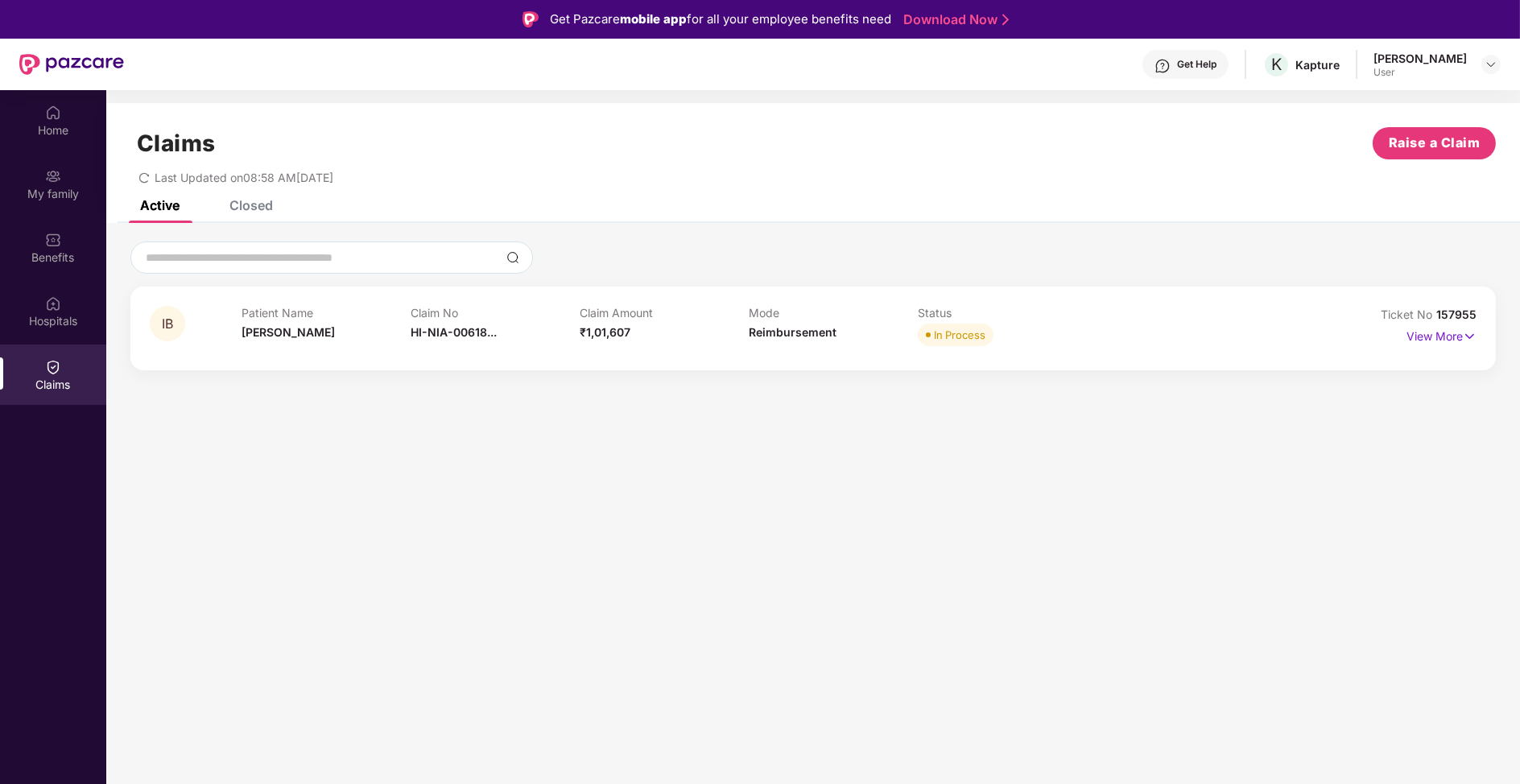
click at [1404, 330] on div "View More" at bounding box center [1393, 336] width 166 height 26
click at [1450, 340] on p "View More" at bounding box center [1441, 334] width 70 height 22
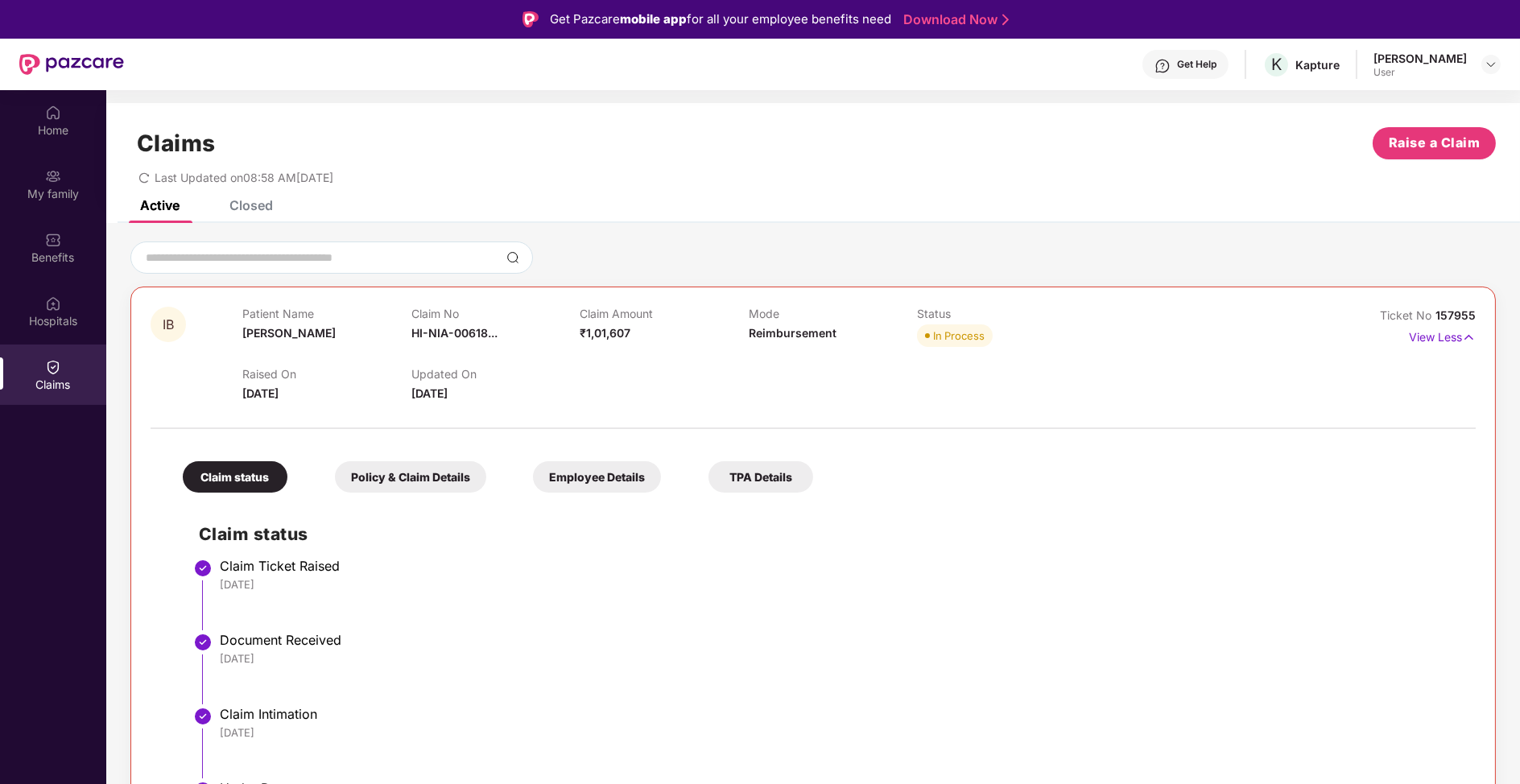
click at [426, 384] on div "Updated On [DATE]" at bounding box center [495, 384] width 169 height 35
click at [414, 456] on div "Claim status Policy & Claim Details Employee Details TPA Details" at bounding box center [489, 469] width 646 height 48
click at [411, 495] on div "Claim status Policy & Claim Details Employee Details TPA Details Claim status C…" at bounding box center [813, 771] width 1325 height 669
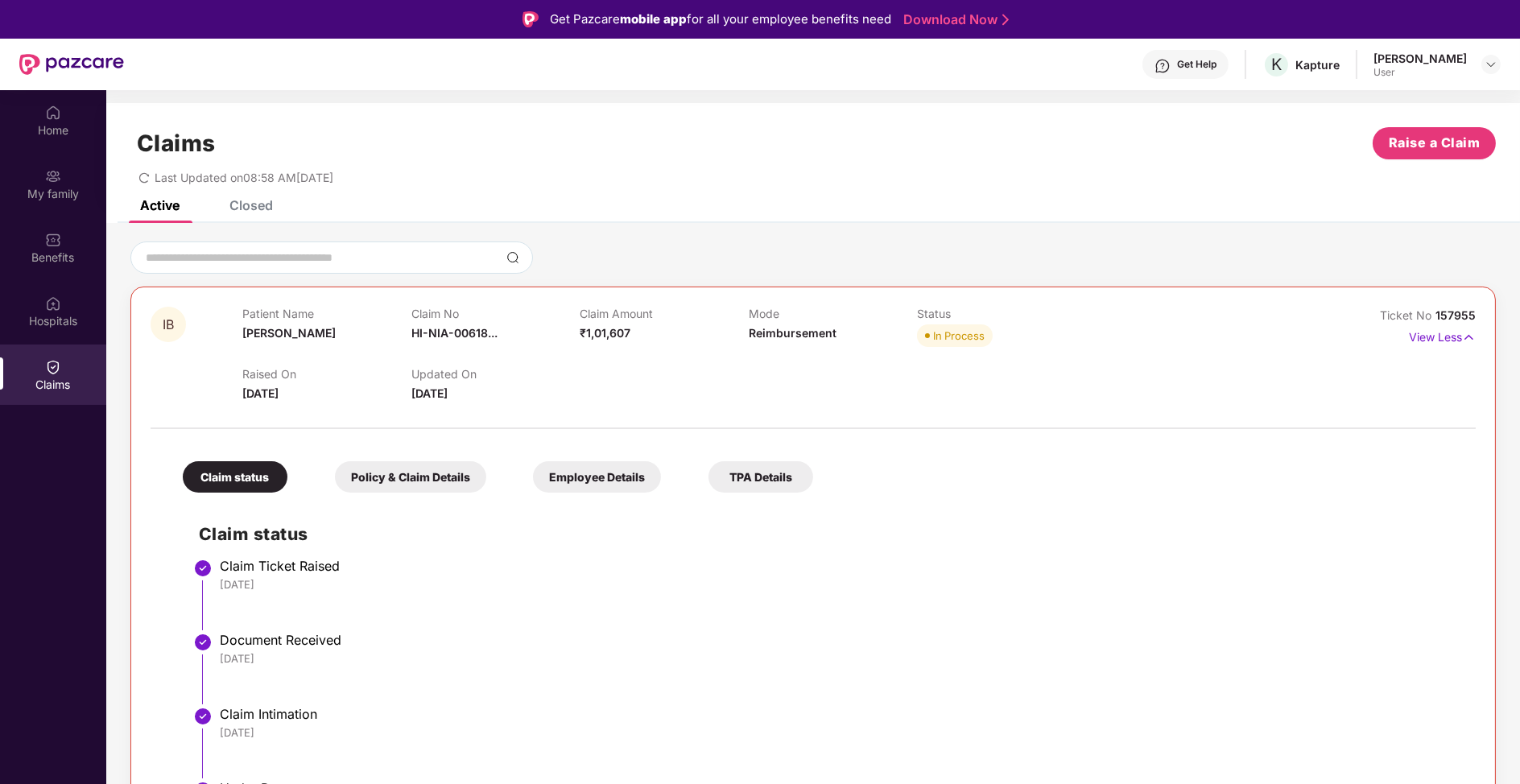
click at [413, 481] on div "Policy & Claim Details" at bounding box center [410, 476] width 152 height 31
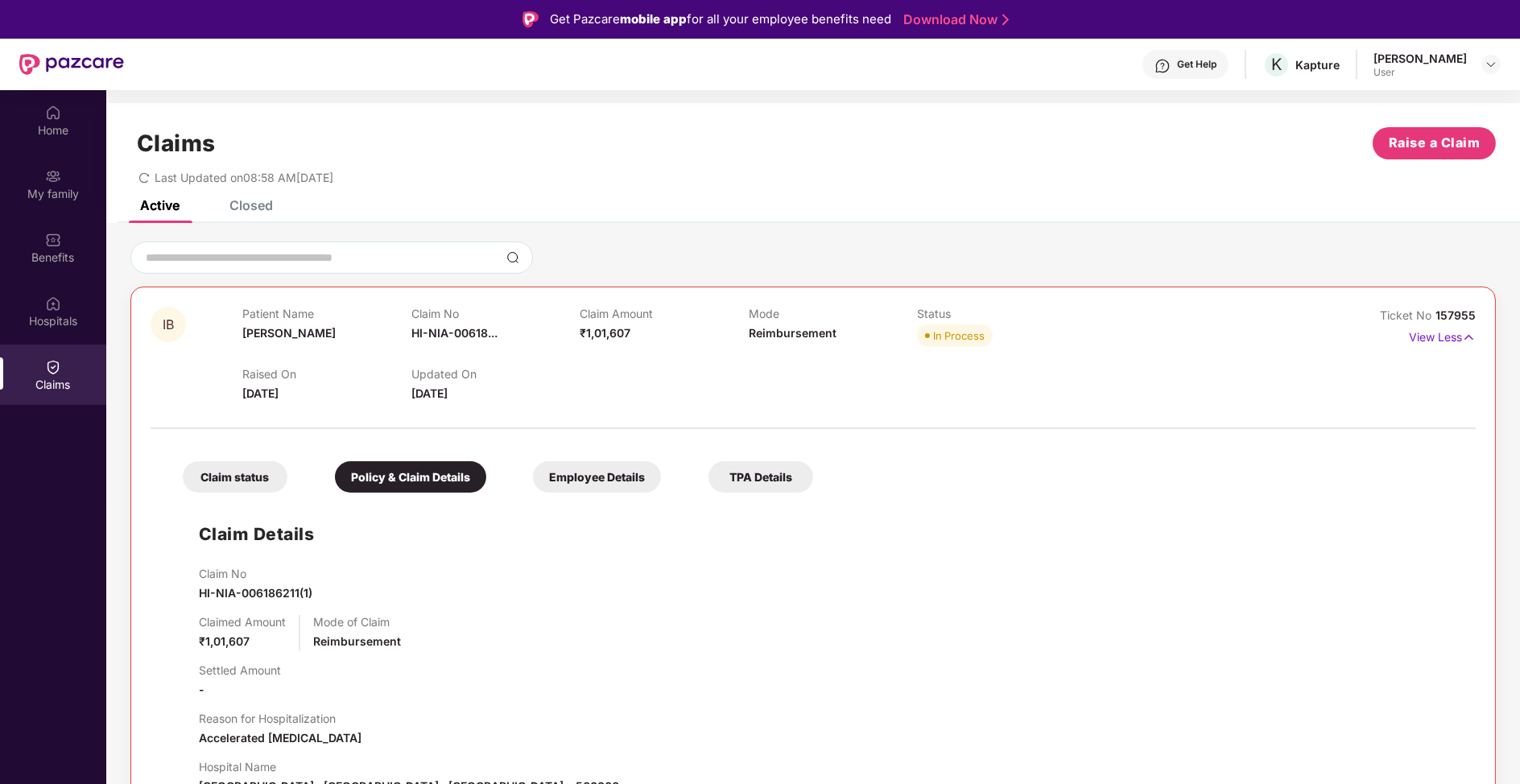
click at [241, 472] on div "Claim status" at bounding box center [236, 476] width 105 height 31
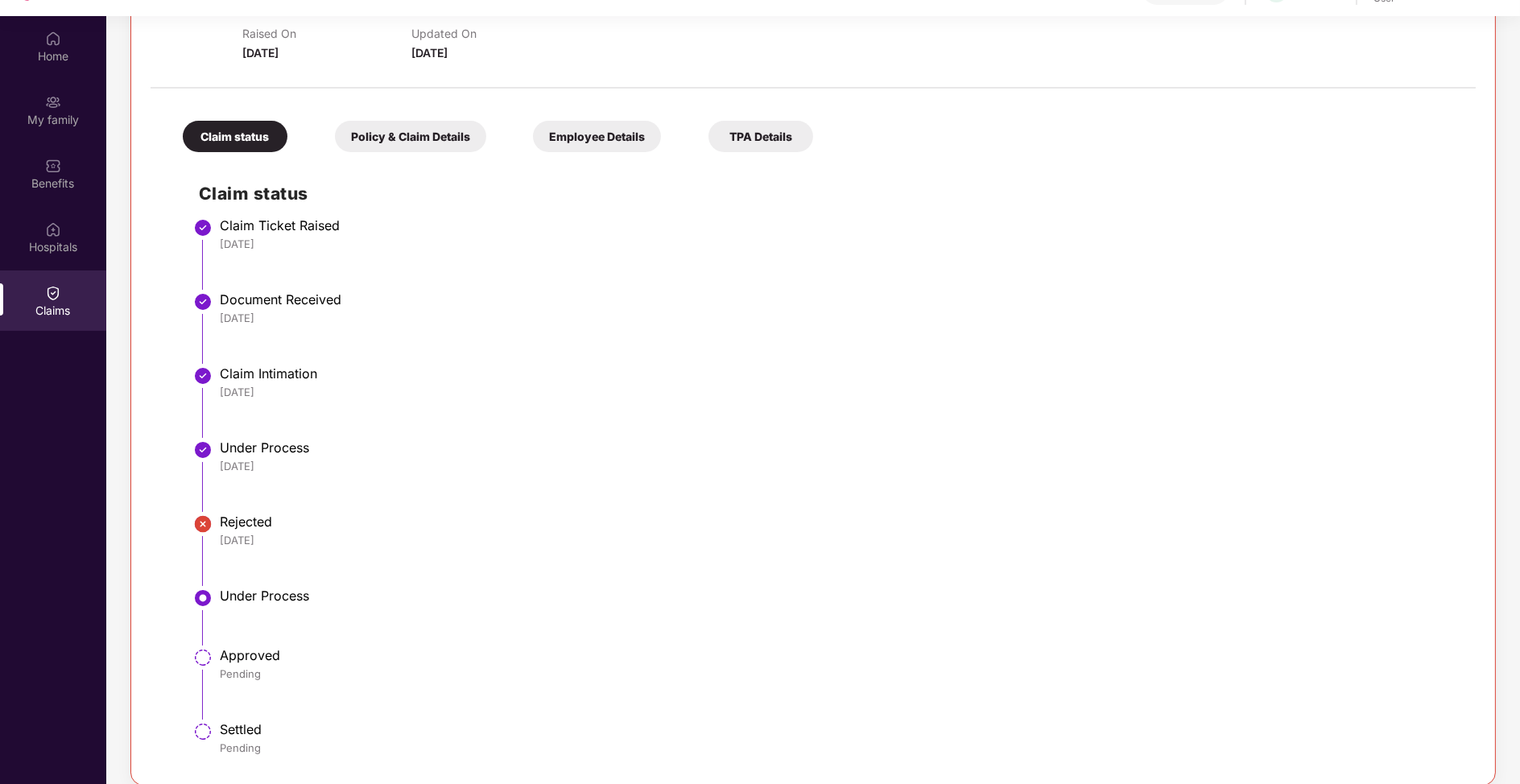
scroll to position [90, 0]
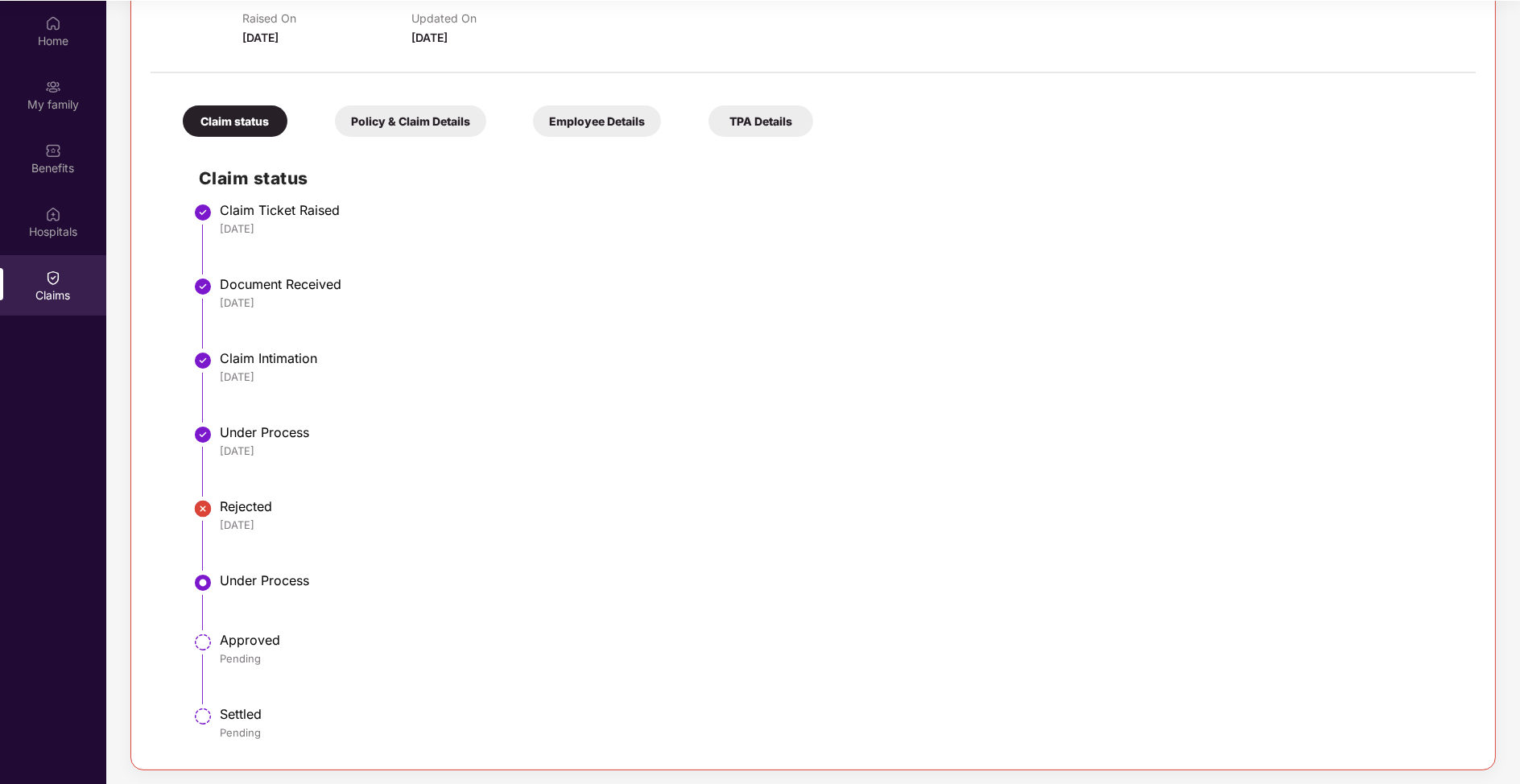
click at [211, 592] on li "Under Process" at bounding box center [828, 608] width 1260 height 59
click at [242, 591] on li "Under Process" at bounding box center [828, 608] width 1260 height 59
click at [581, 111] on div "Employee Details" at bounding box center [597, 121] width 128 height 31
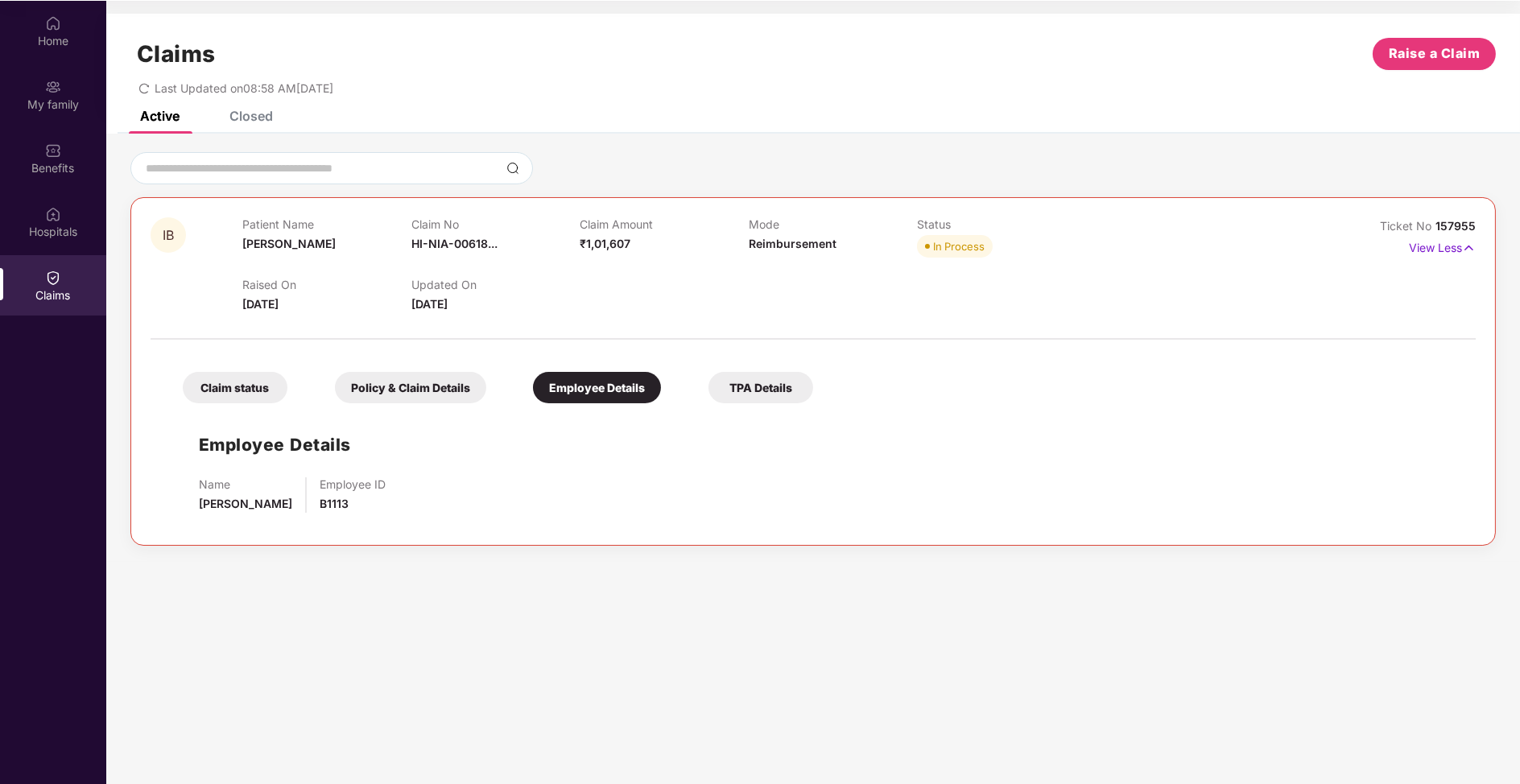
scroll to position [0, 0]
click at [772, 369] on div "Claim status Policy & Claim Details Employee Details TPA Details" at bounding box center [489, 380] width 646 height 48
click at [767, 388] on div "TPA Details" at bounding box center [760, 387] width 105 height 31
